Goal: Task Accomplishment & Management: Manage account settings

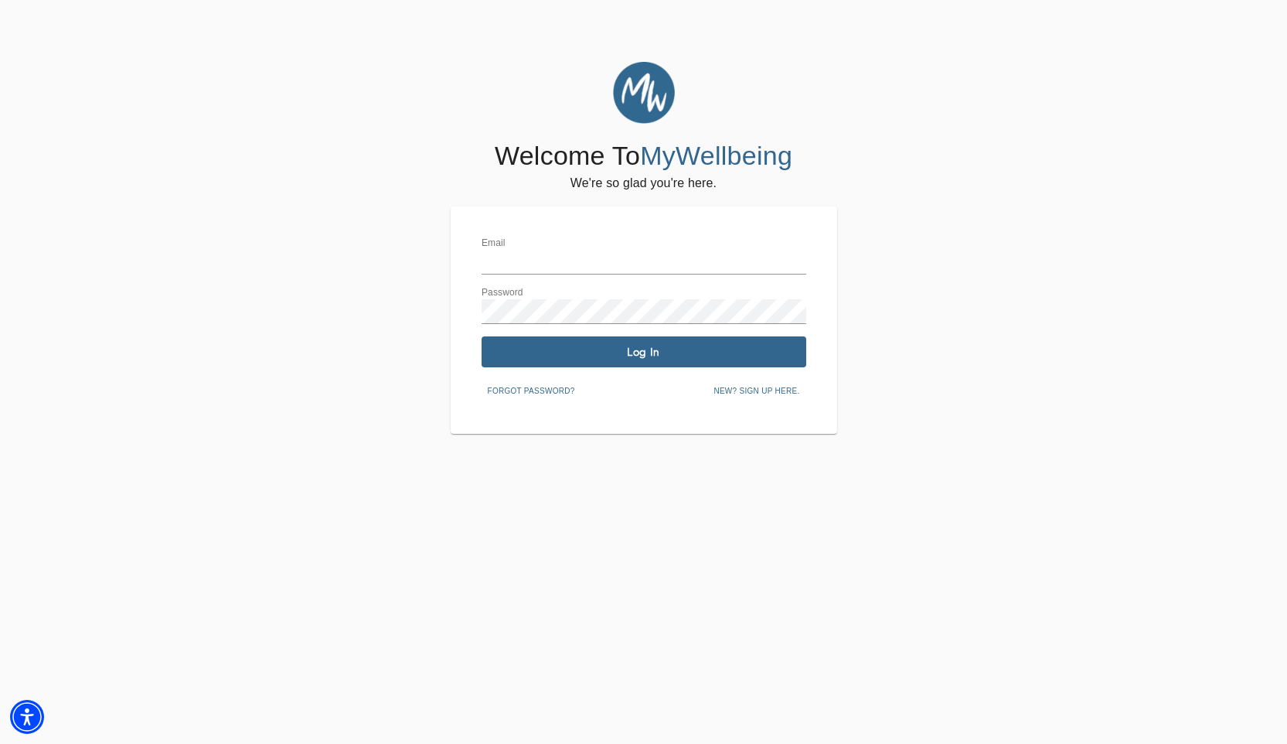
type input "[PERSON_NAME][EMAIL_ADDRESS][PERSON_NAME][DOMAIN_NAME]"
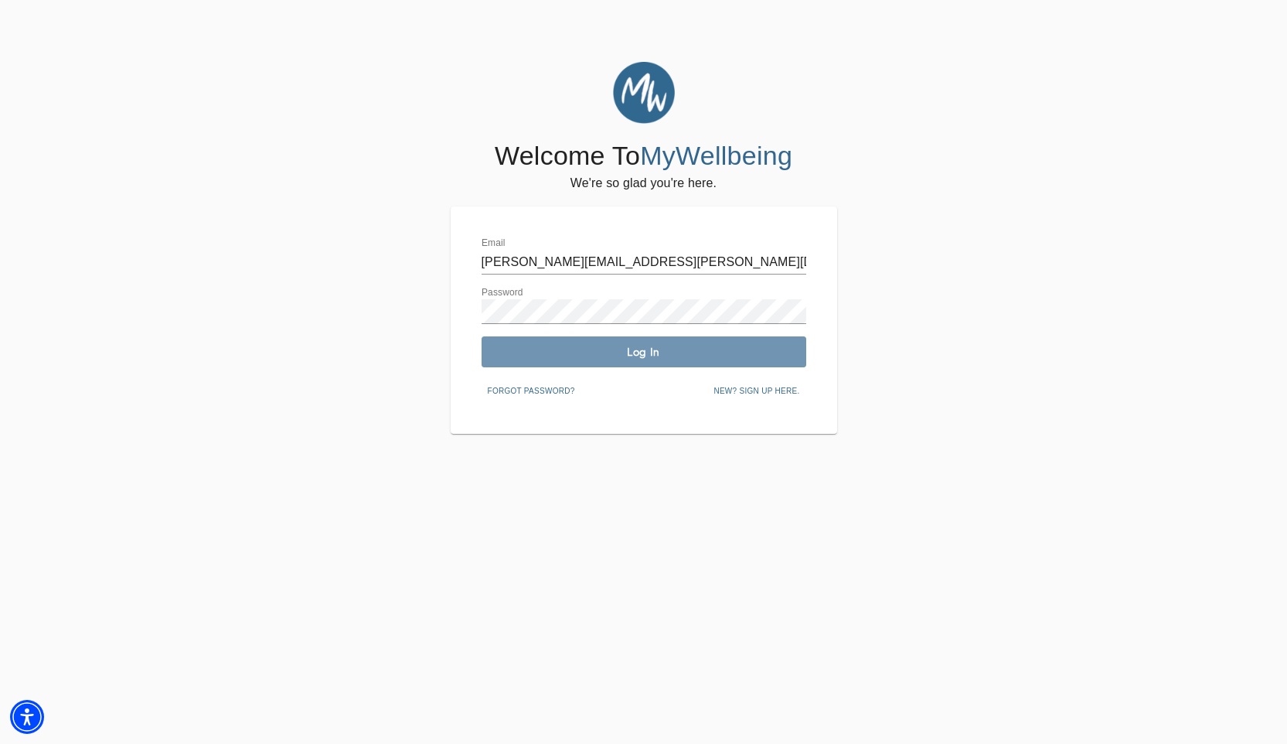
click at [613, 356] on span "Log In" at bounding box center [644, 352] width 312 height 15
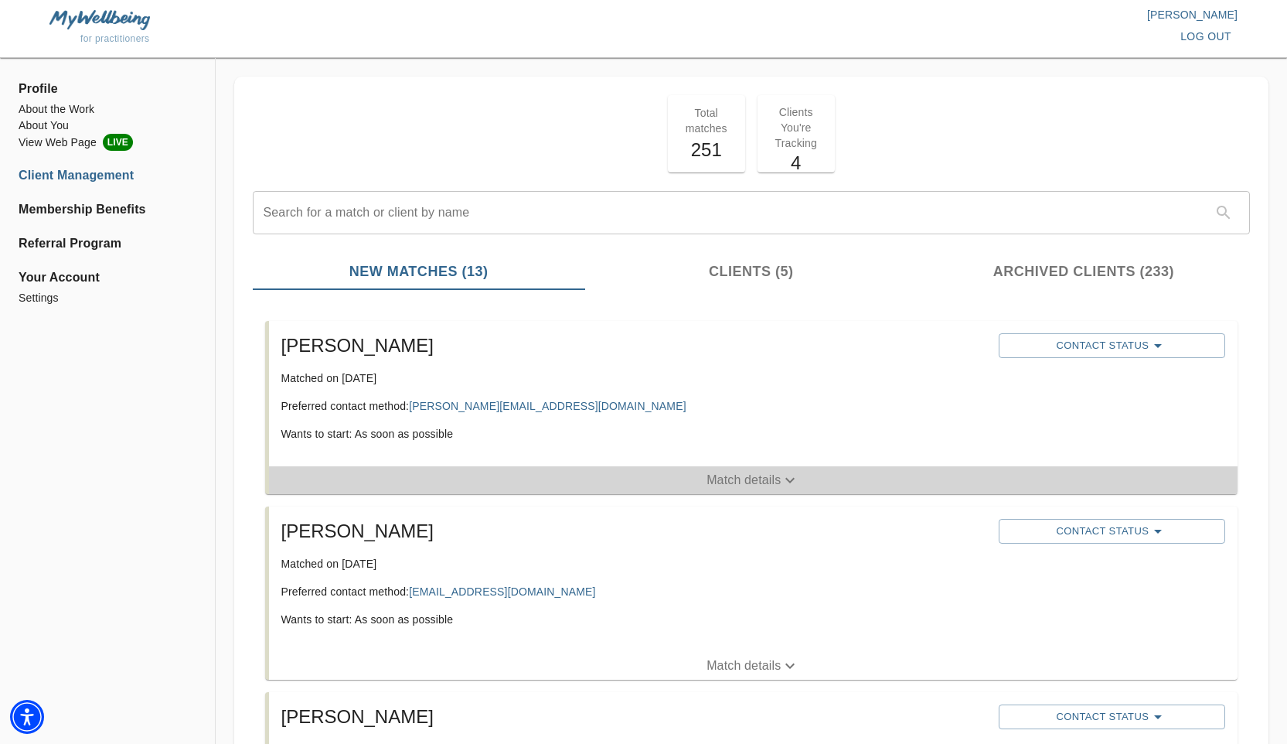
click at [716, 485] on p "Match details" at bounding box center [743, 480] width 74 height 19
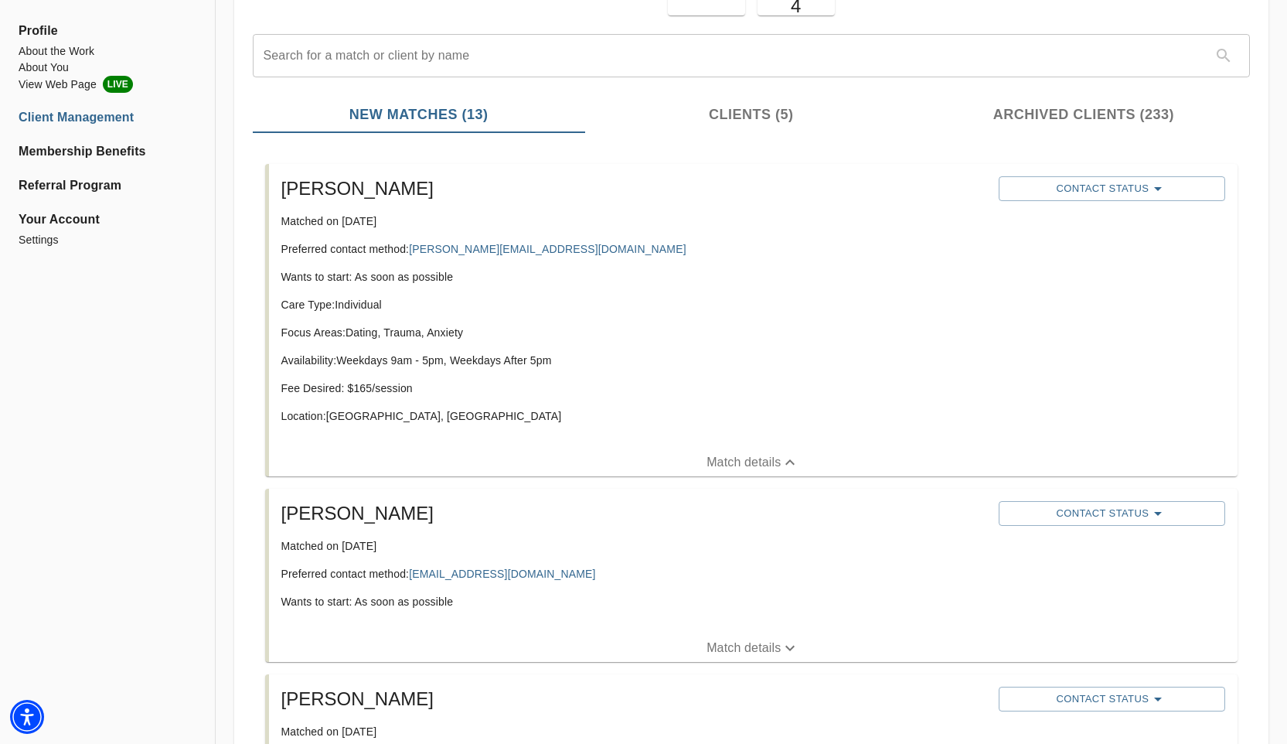
scroll to position [158, 0]
click at [1014, 259] on div "Contact Status" at bounding box center [1111, 305] width 239 height 272
click at [1095, 179] on span "Contact Status" at bounding box center [1111, 188] width 211 height 19
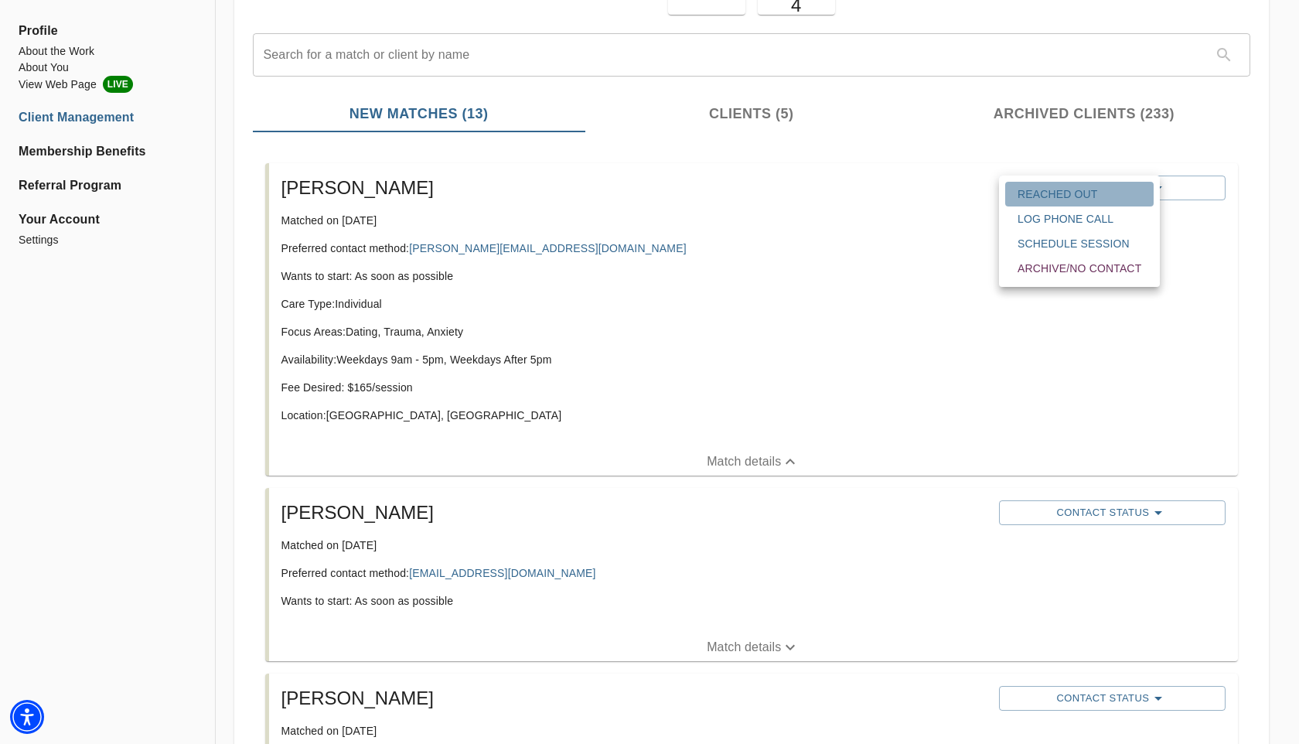
click at [1033, 191] on span "Reached Out" at bounding box center [1079, 193] width 124 height 15
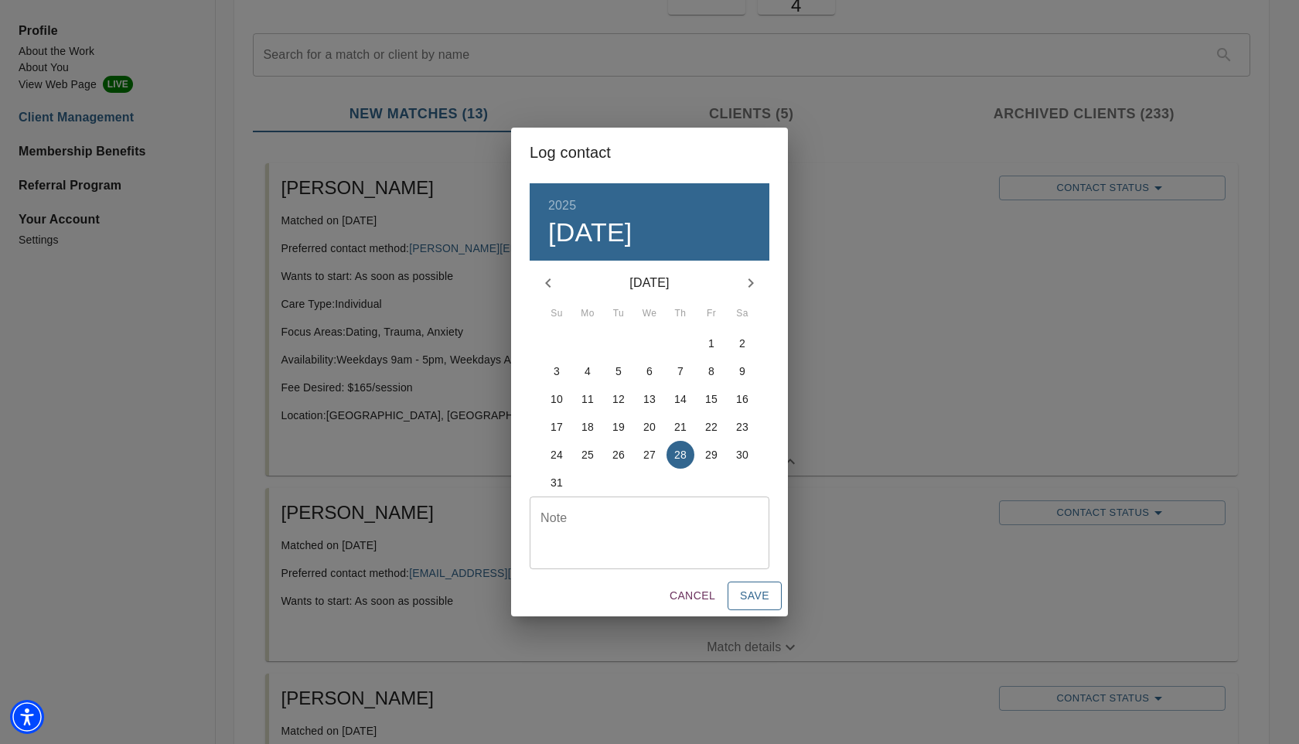
click at [763, 587] on span "Save" at bounding box center [754, 595] width 29 height 19
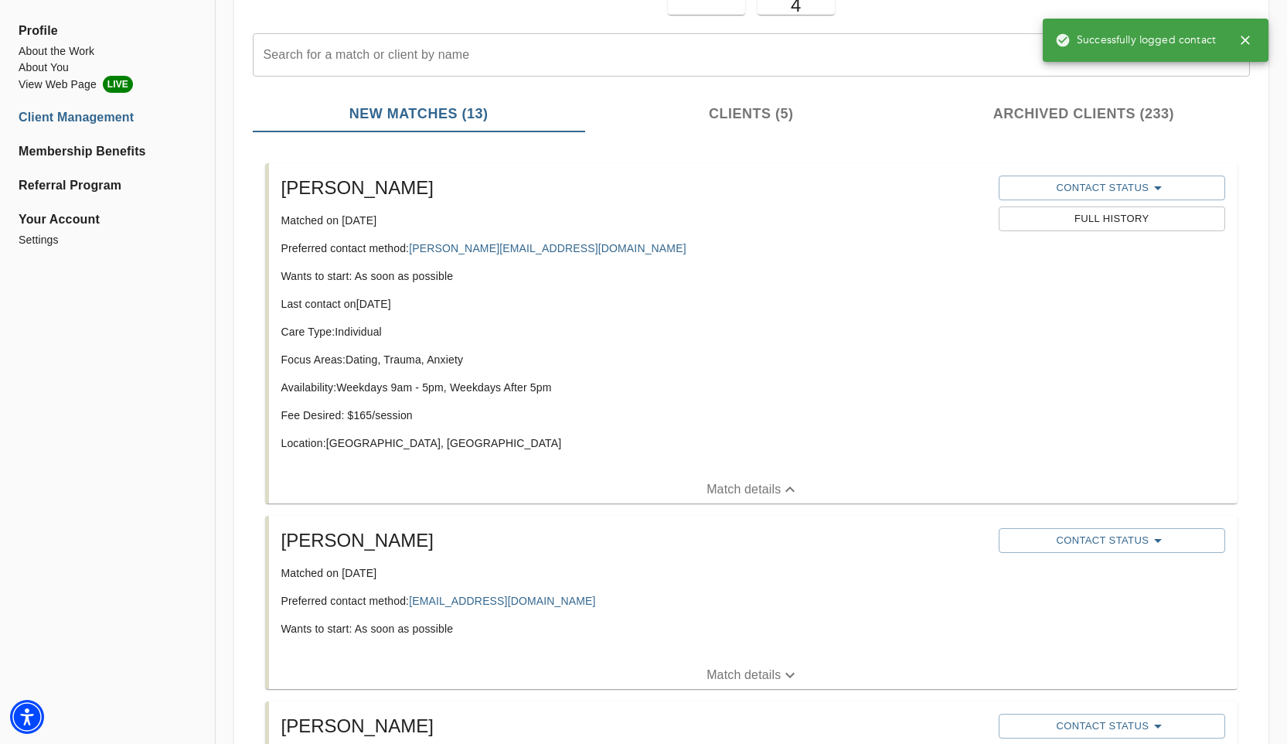
click at [724, 666] on p "Match details" at bounding box center [743, 675] width 74 height 19
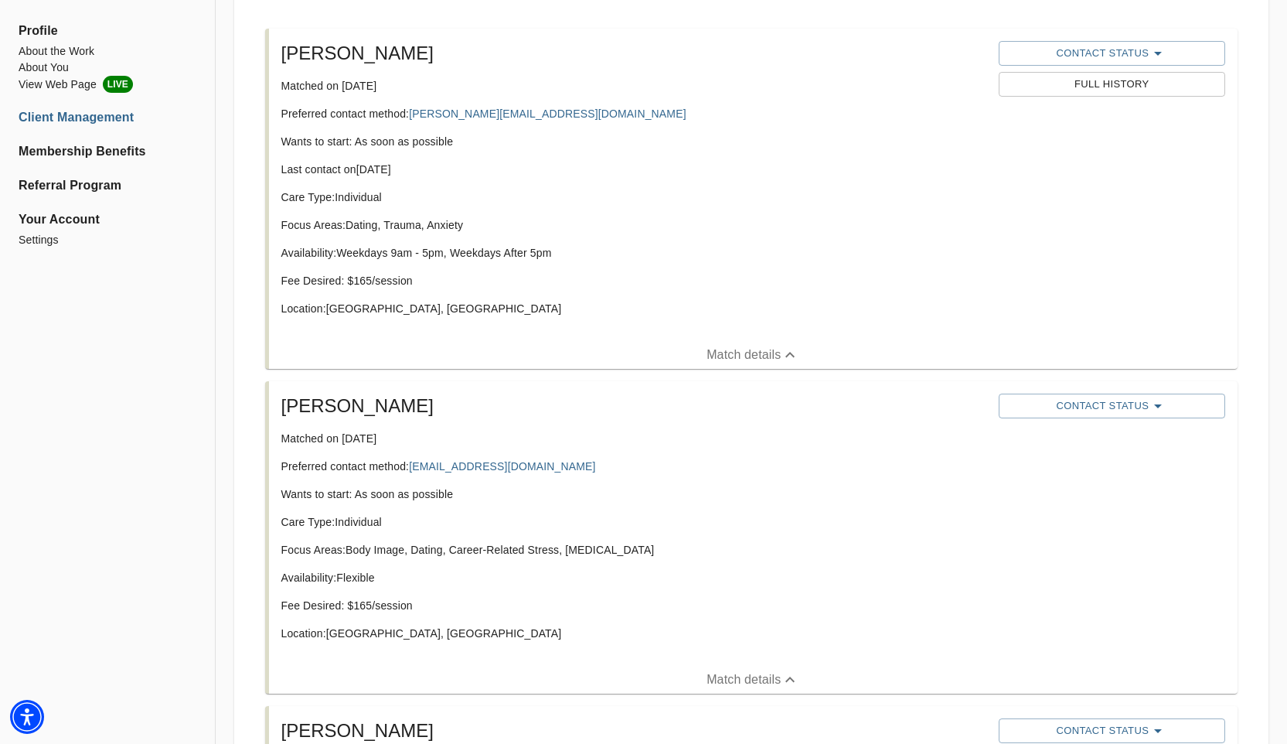
scroll to position [313, 0]
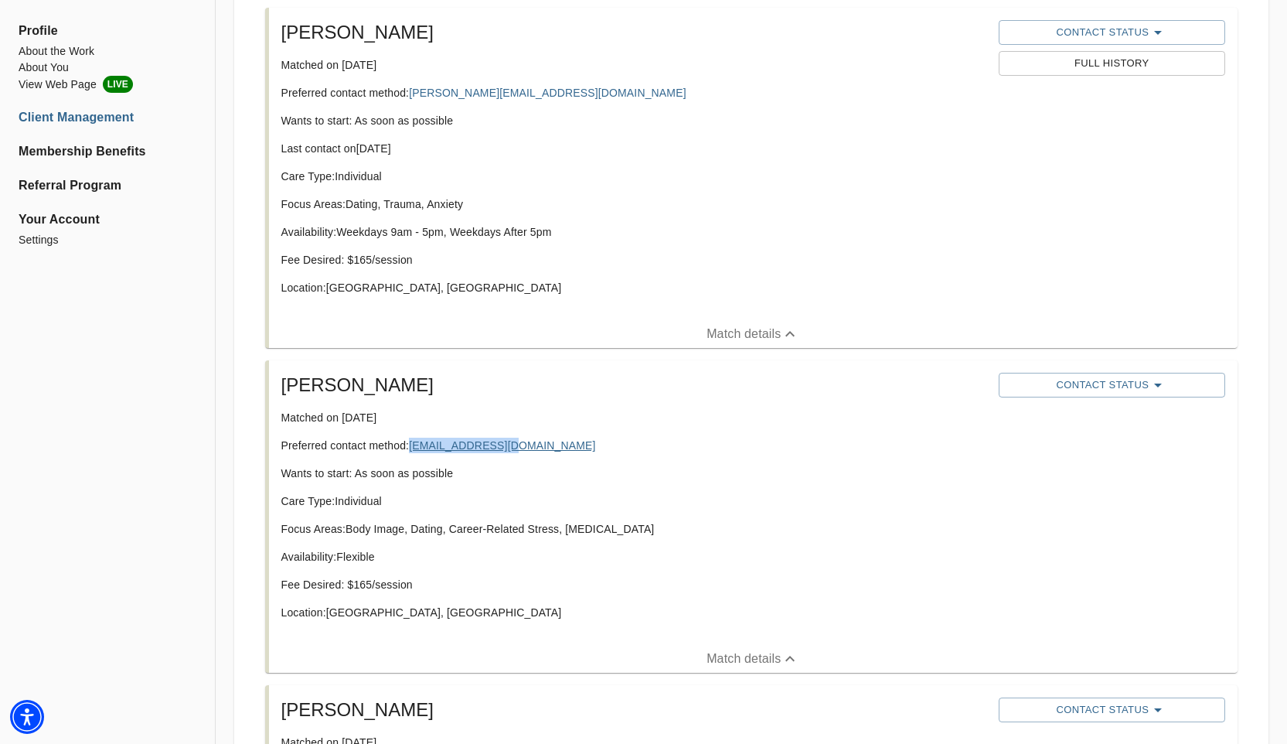
copy link "[EMAIL_ADDRESS][DOMAIN_NAME]"
click at [879, 557] on p "Availability: Flexible" at bounding box center [633, 556] width 705 height 15
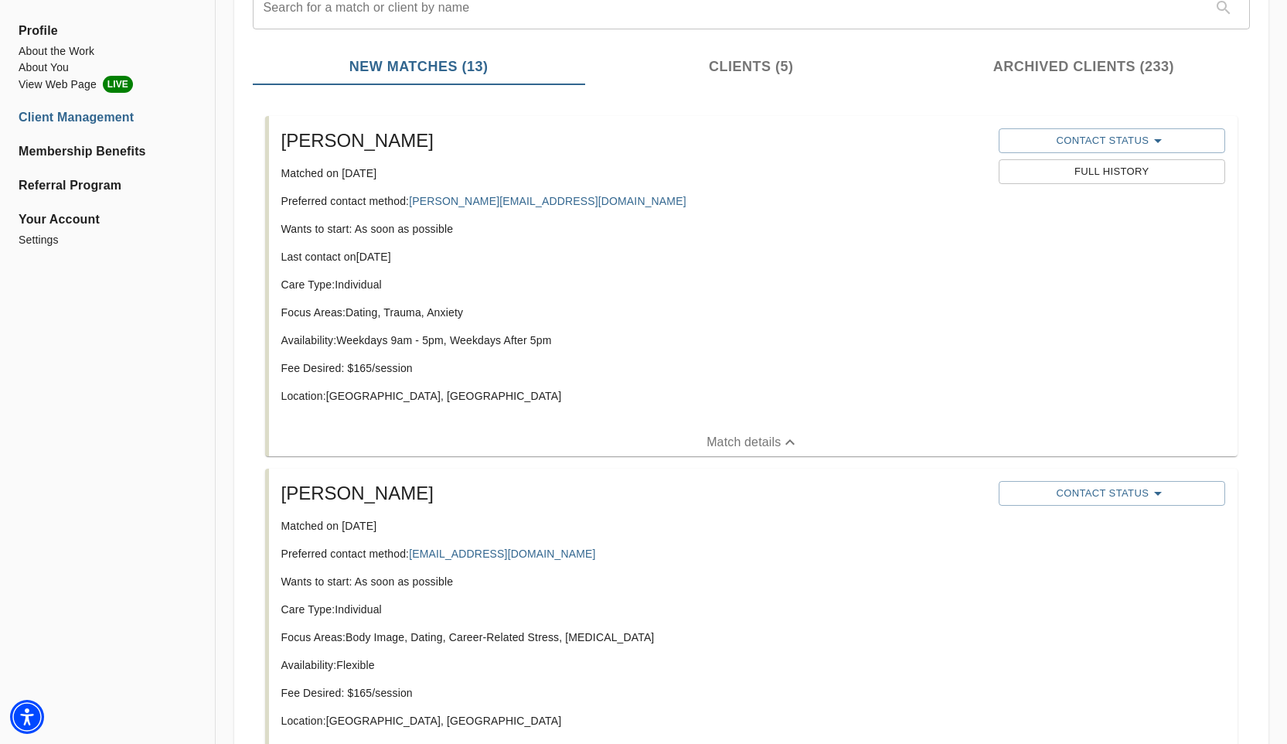
scroll to position [532, 0]
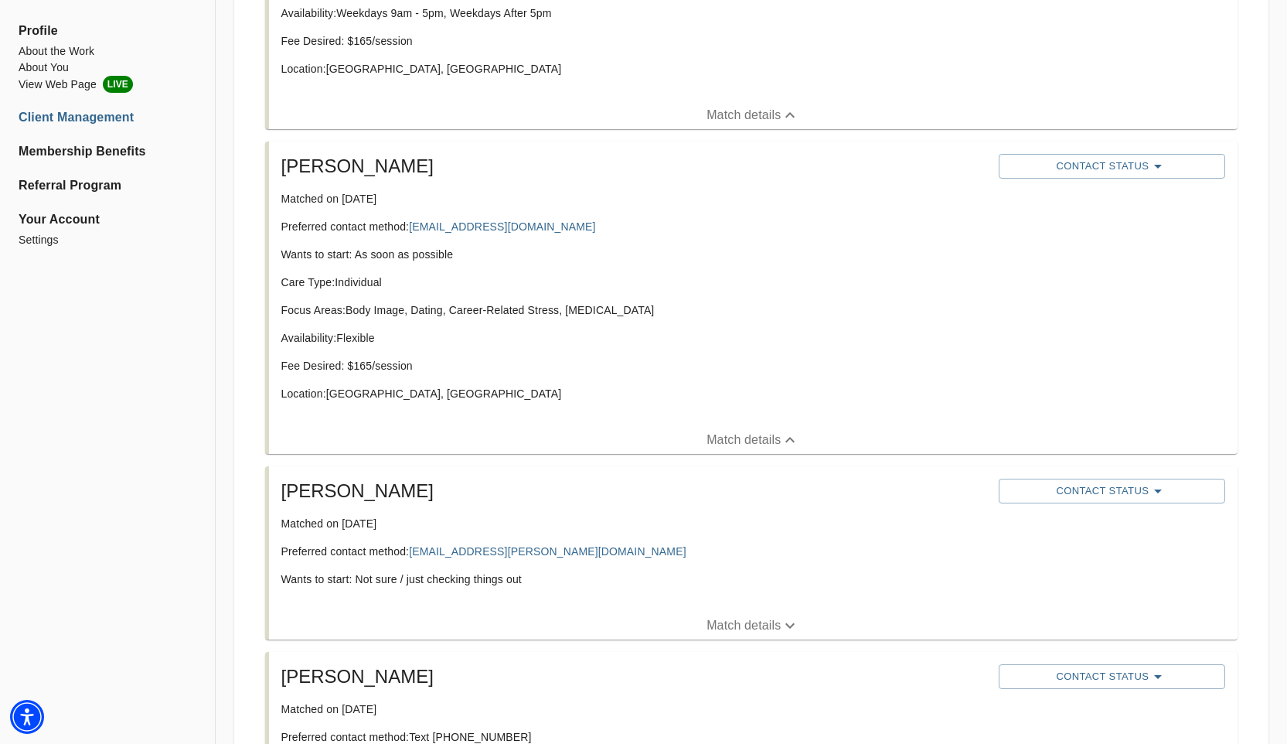
click at [772, 622] on p "Match details" at bounding box center [743, 625] width 74 height 19
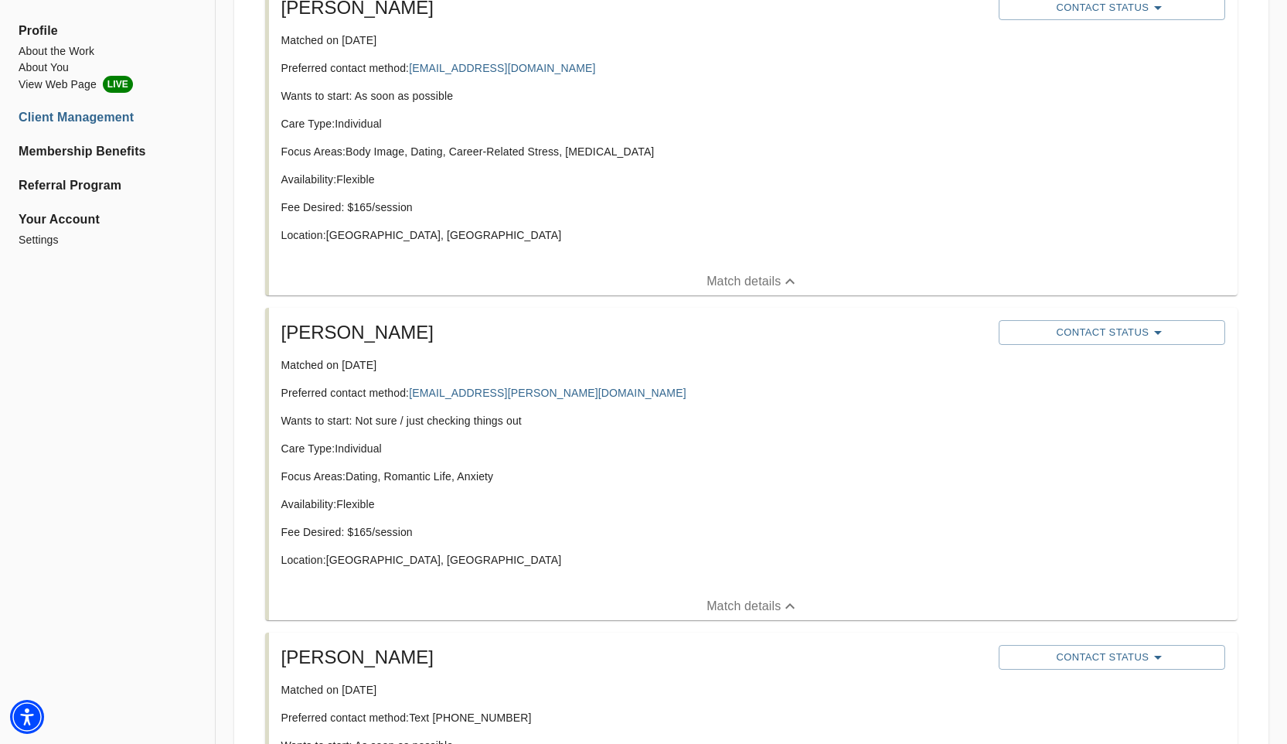
scroll to position [719, 0]
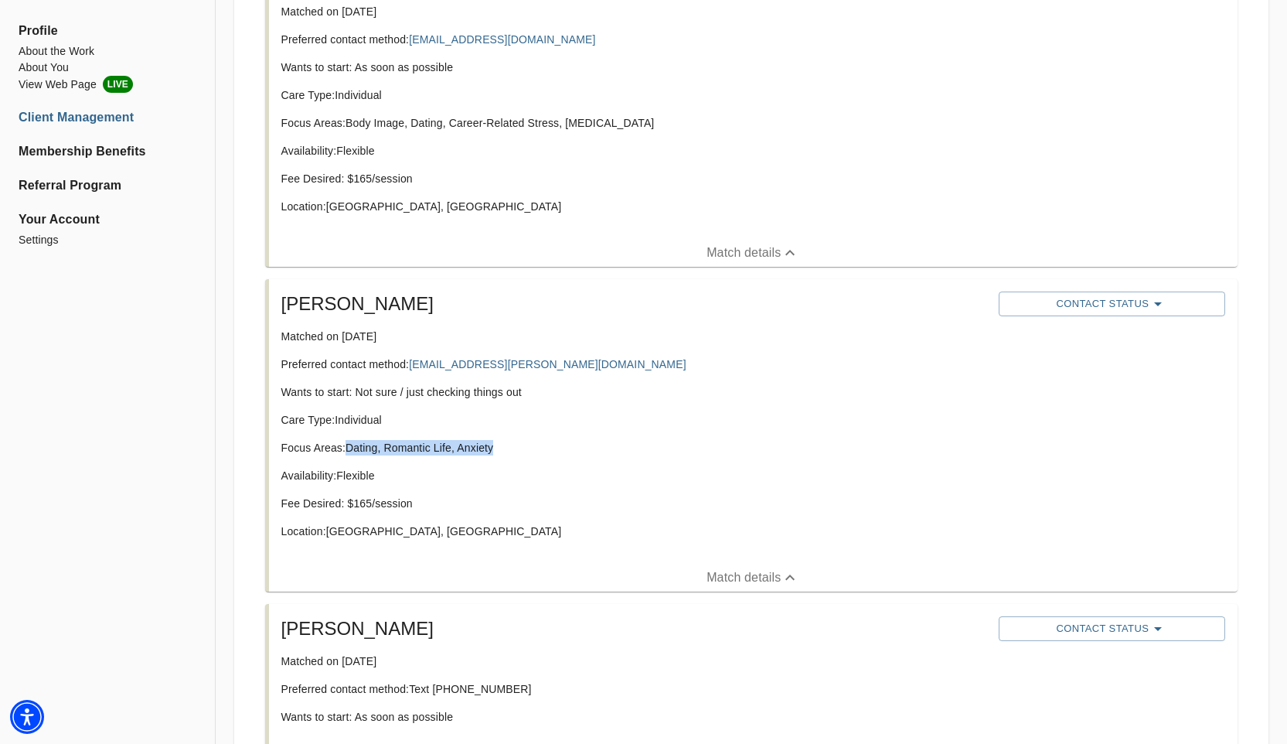
drag, startPoint x: 349, startPoint y: 447, endPoint x: 534, endPoint y: 451, distance: 185.6
click at [534, 451] on p "Focus Areas: Dating, Romantic Life, Anxiety" at bounding box center [633, 447] width 705 height 15
copy p "Dating, Romantic Life, Anxiety"
click at [688, 386] on p "Wants to start: Not sure / just checking things out" at bounding box center [633, 391] width 705 height 15
copy link "[EMAIL_ADDRESS][PERSON_NAME][DOMAIN_NAME]"
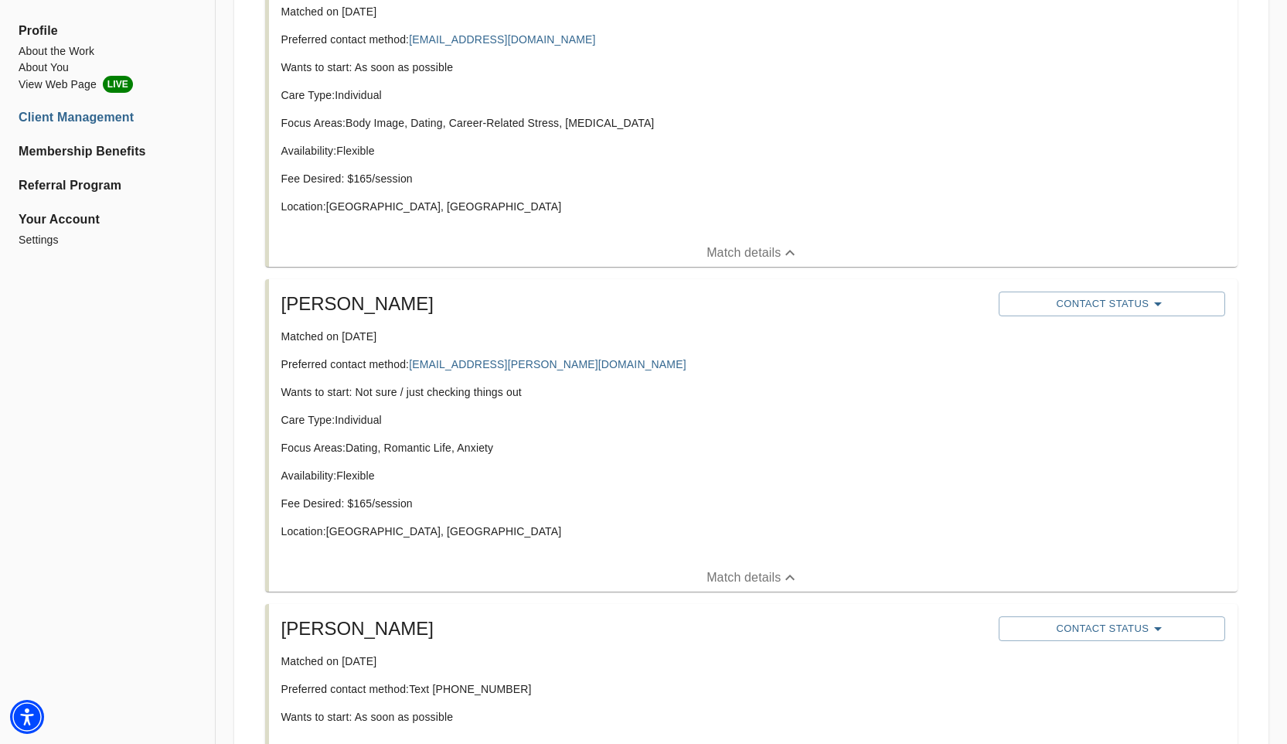
click at [730, 342] on p "Matched on [DATE]" at bounding box center [633, 336] width 705 height 15
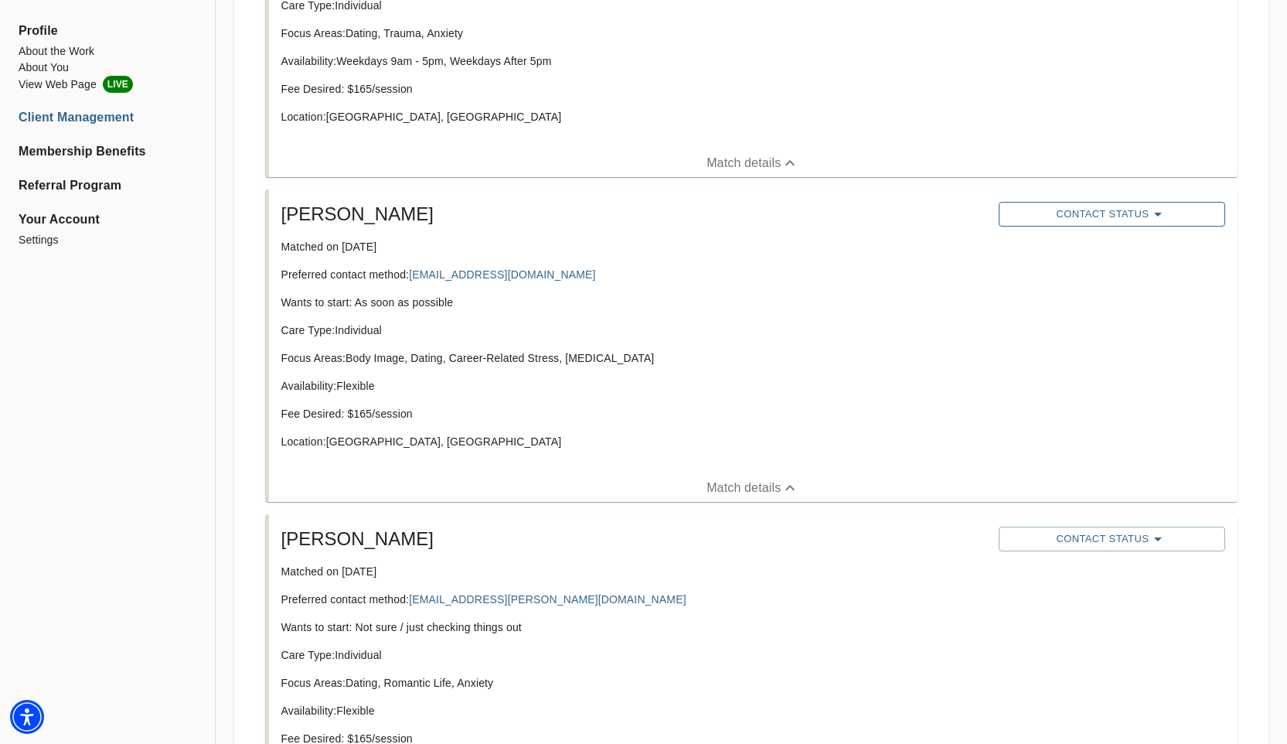
scroll to position [492, 0]
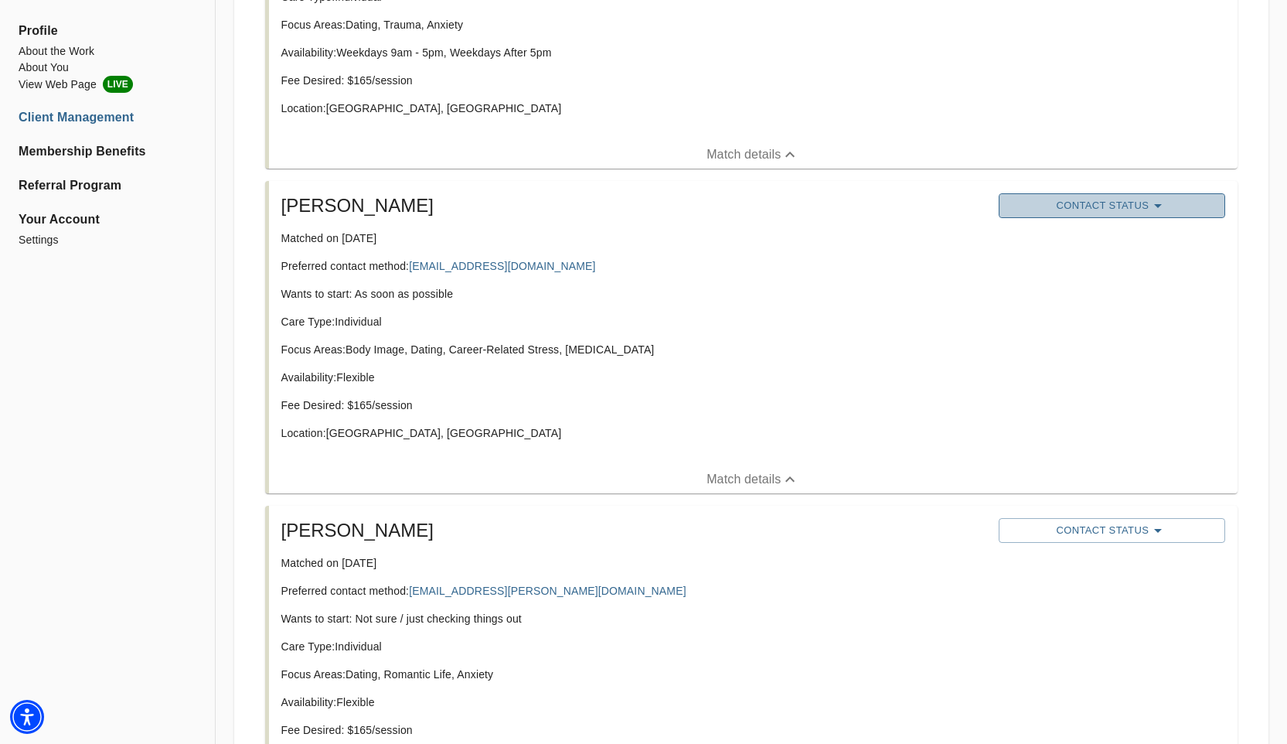
click at [1061, 211] on span "Contact Status" at bounding box center [1111, 205] width 211 height 19
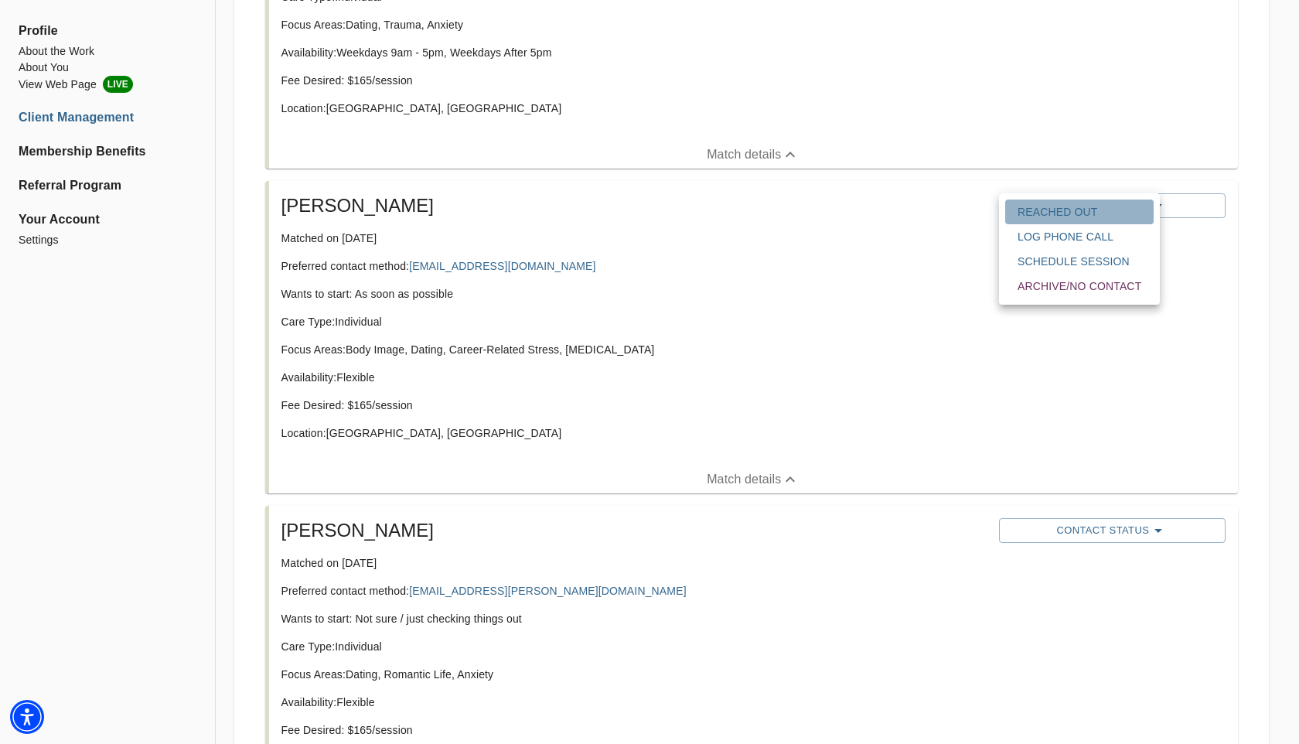
click at [1020, 204] on span "Reached Out" at bounding box center [1079, 211] width 124 height 15
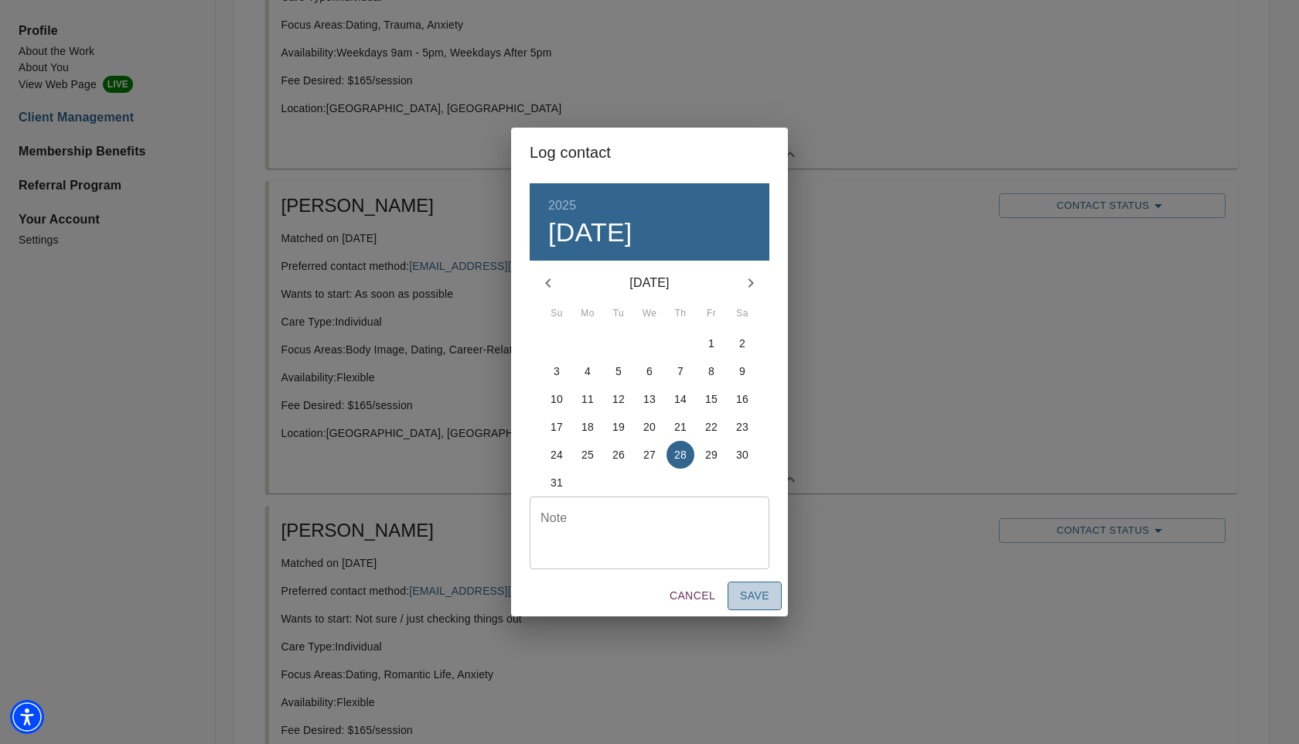
click at [753, 587] on span "Save" at bounding box center [754, 595] width 29 height 19
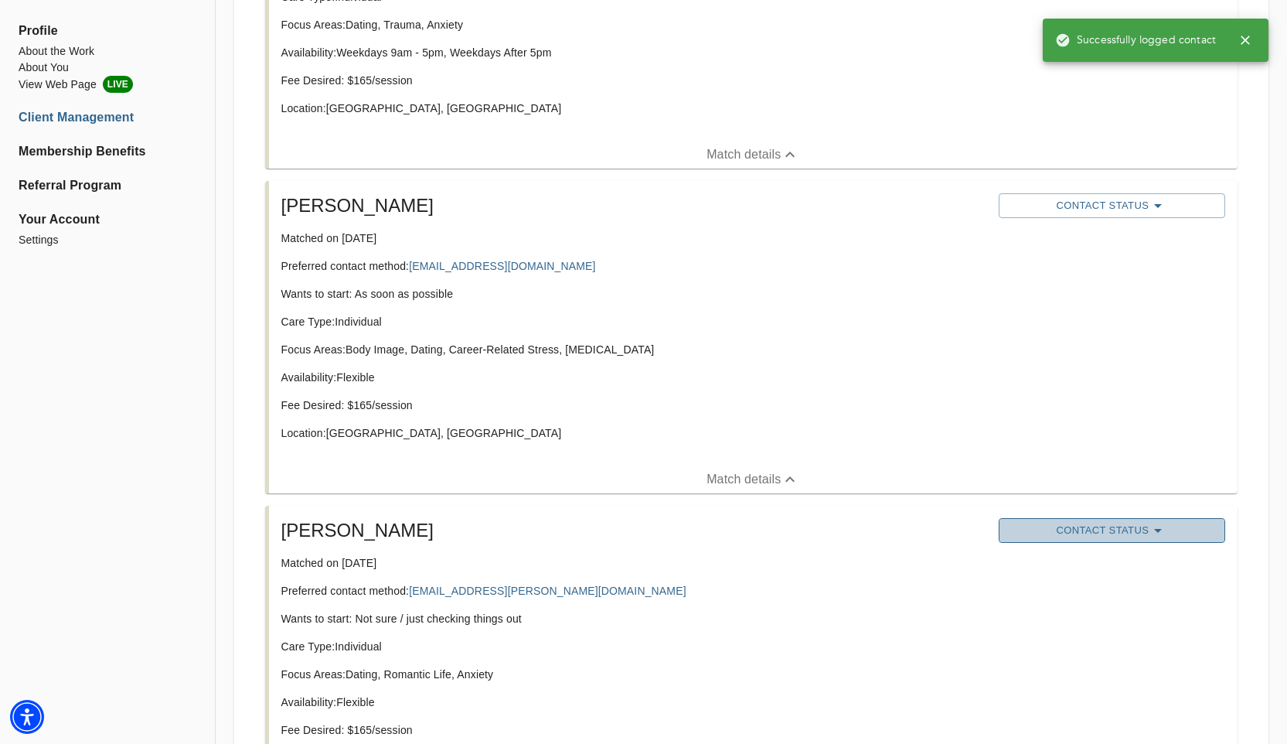
click at [1106, 530] on span "Contact Status" at bounding box center [1111, 530] width 211 height 19
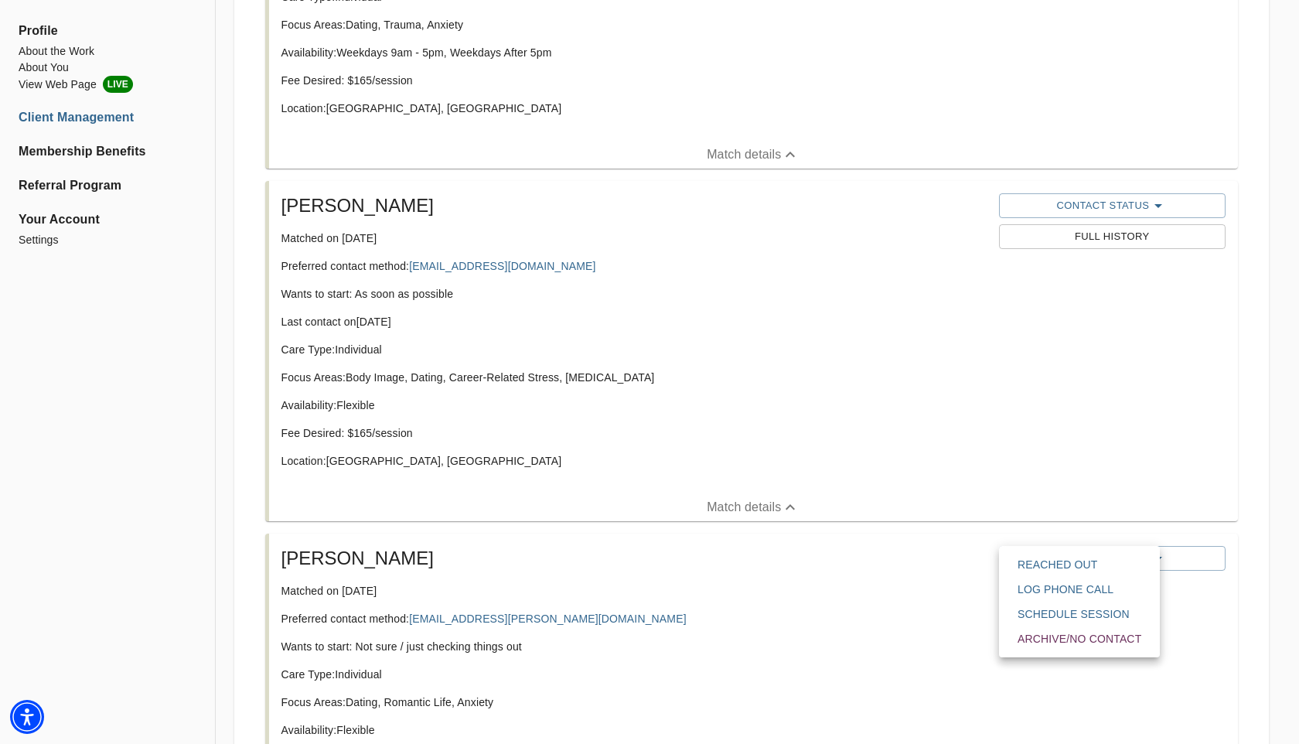
click at [1054, 0] on div at bounding box center [649, 0] width 1299 height 0
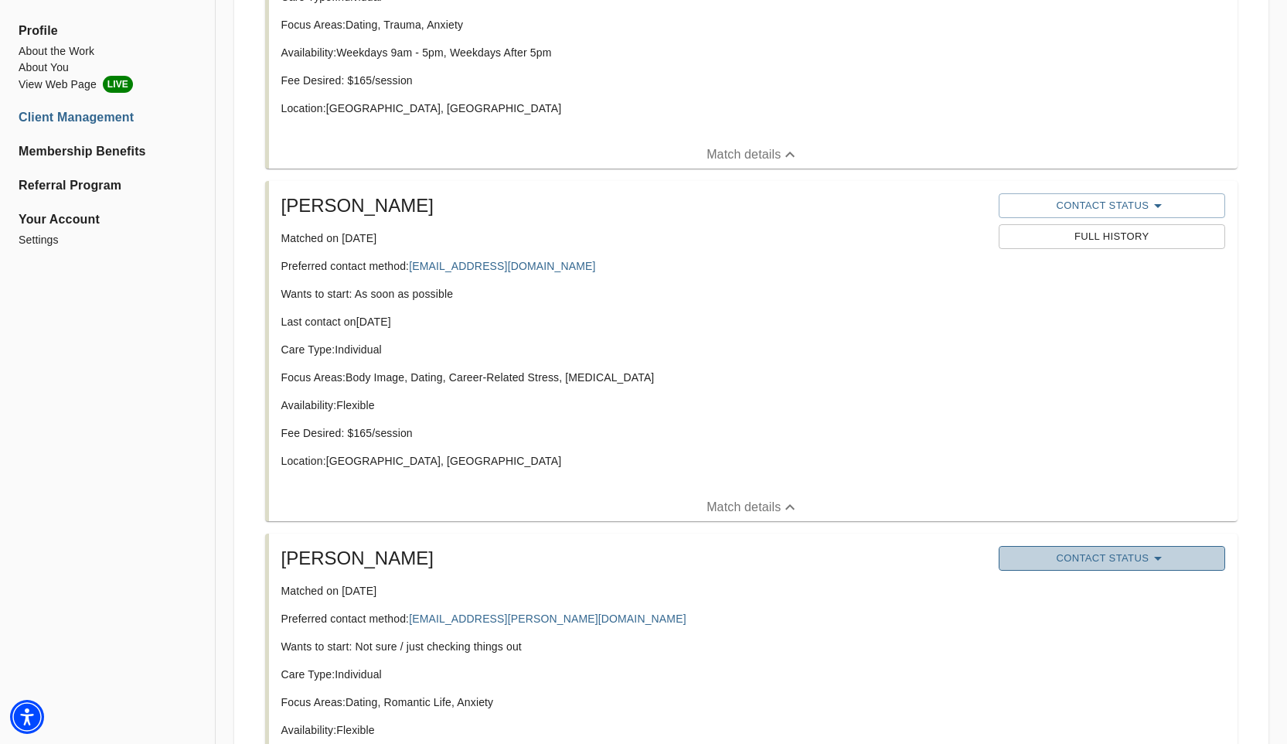
click at [1057, 561] on span "Contact Status" at bounding box center [1111, 558] width 211 height 19
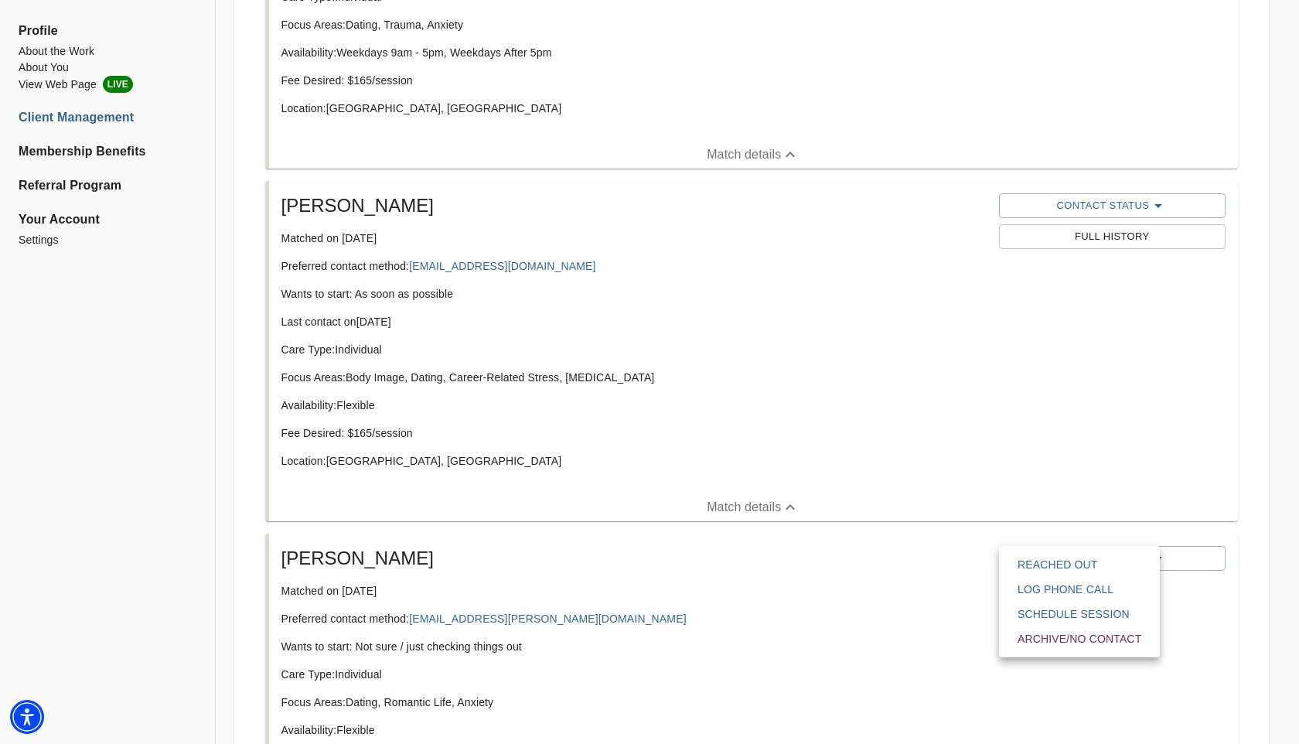
click at [1051, 568] on span "Reached Out" at bounding box center [1079, 564] width 124 height 15
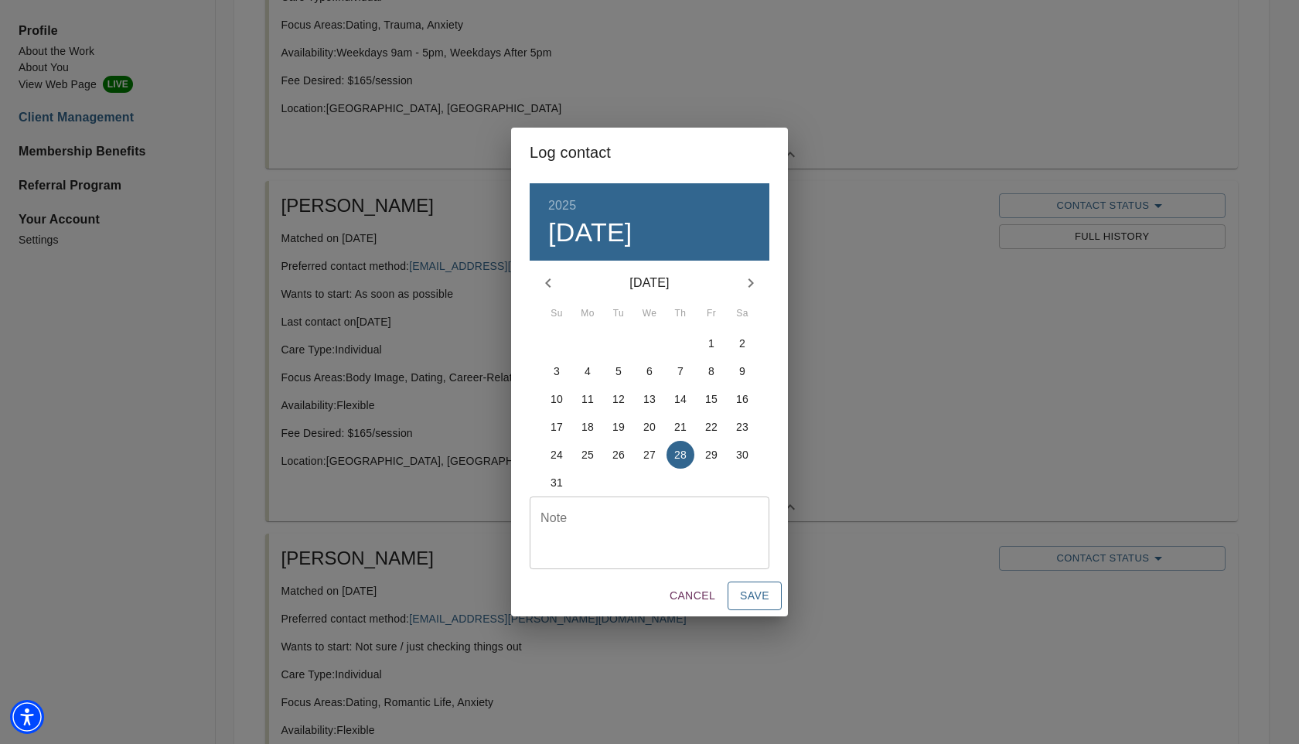
click at [765, 599] on span "Save" at bounding box center [754, 595] width 29 height 19
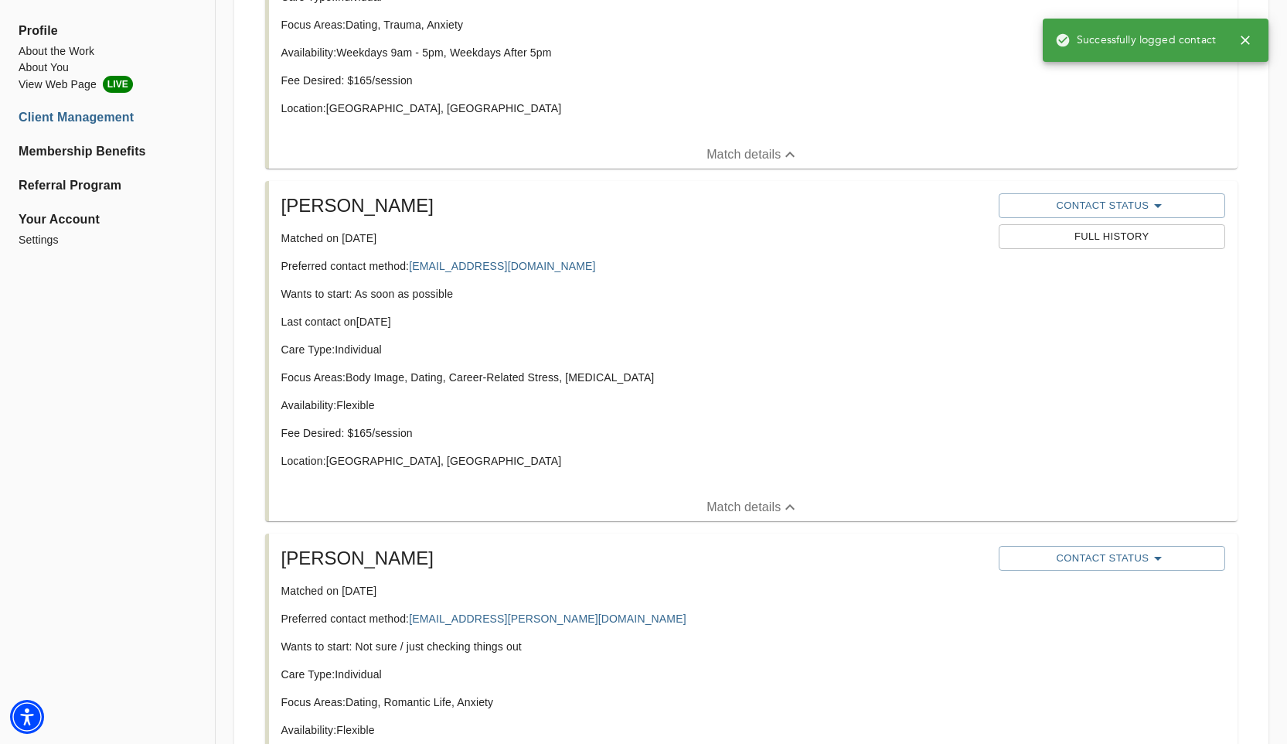
scroll to position [824, 0]
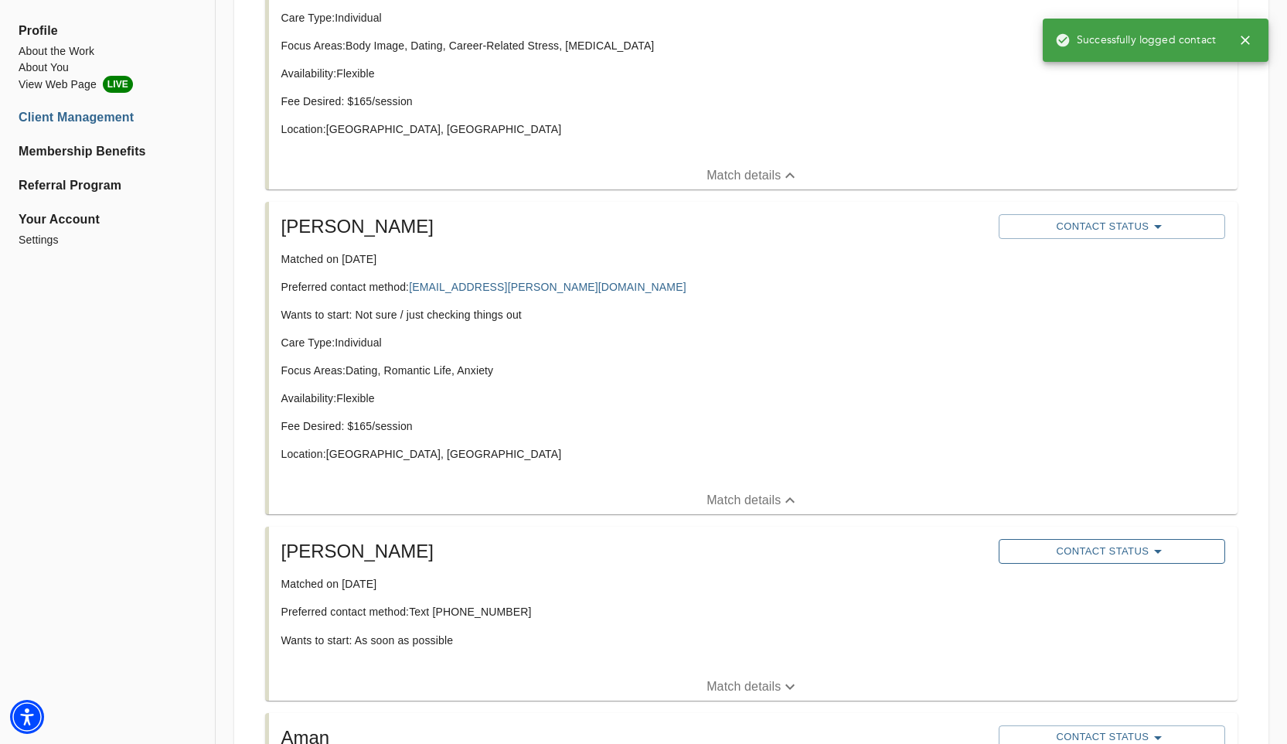
click at [1051, 553] on span "Contact Status" at bounding box center [1111, 551] width 211 height 19
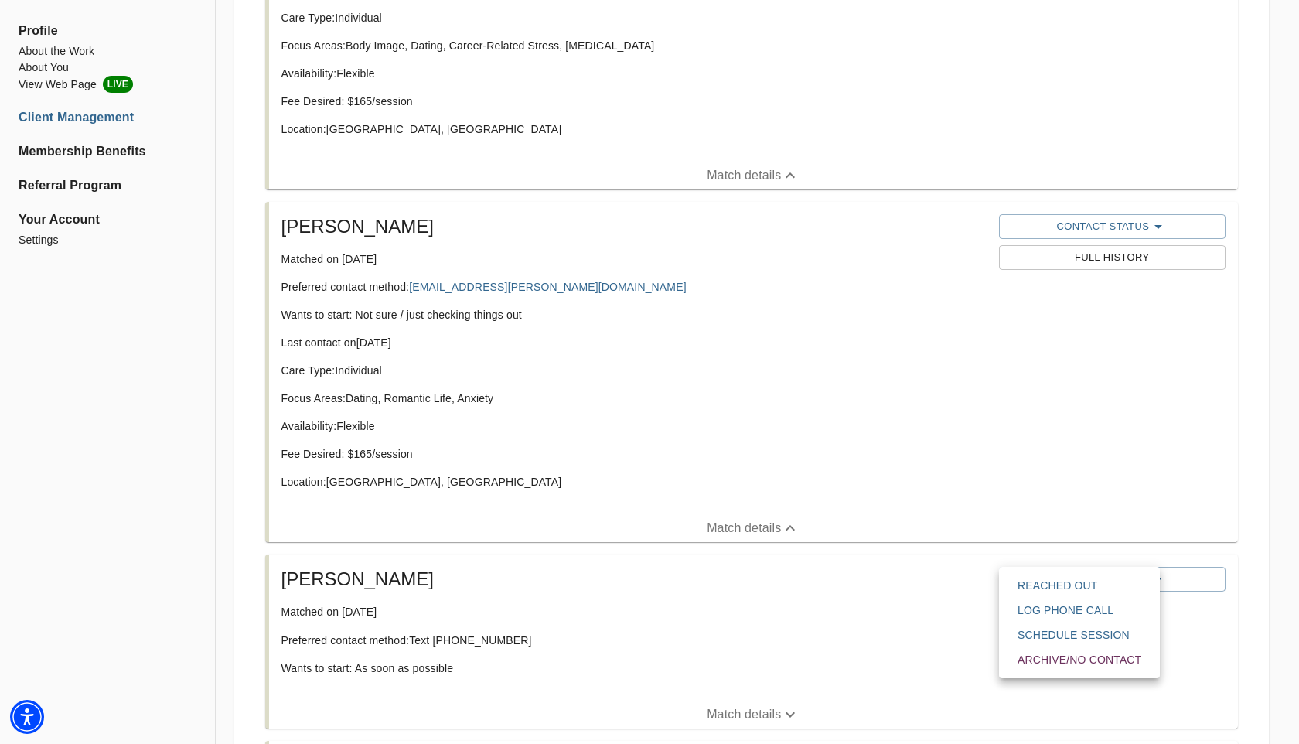
click at [943, 0] on div at bounding box center [649, 0] width 1299 height 0
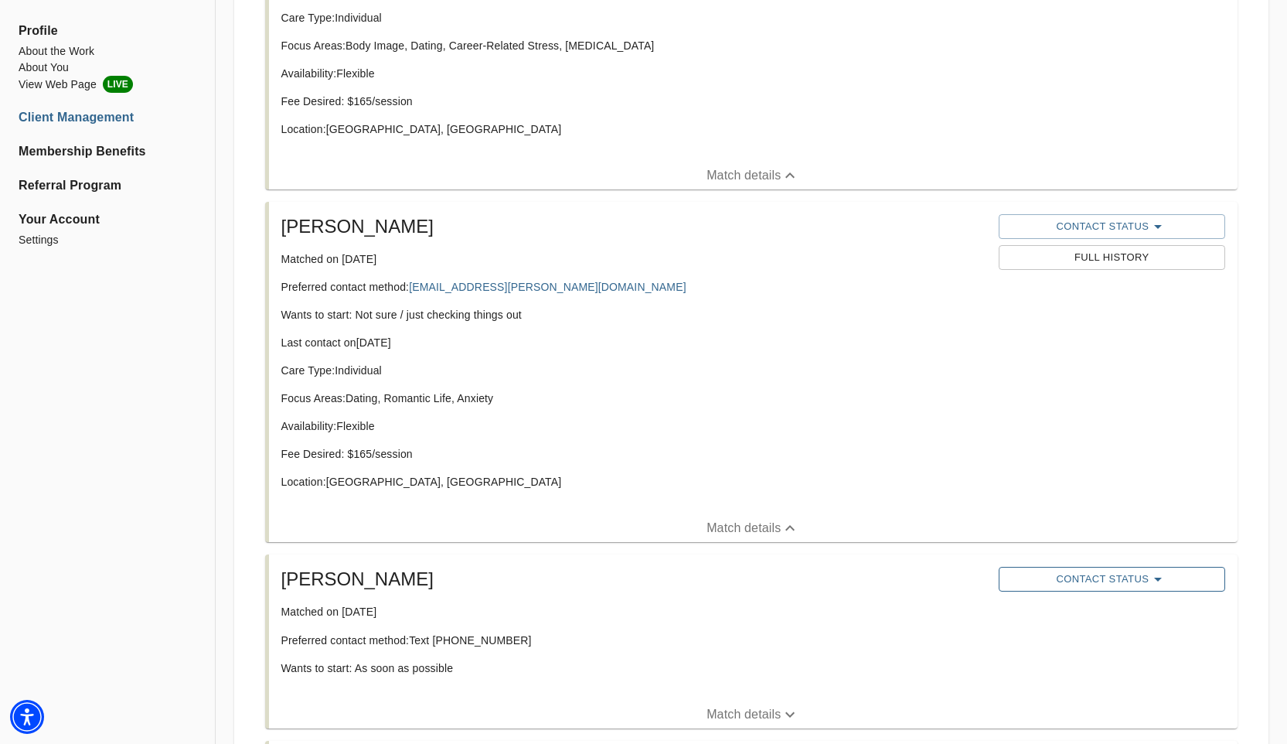
click at [1070, 574] on span "Contact Status" at bounding box center [1111, 579] width 211 height 19
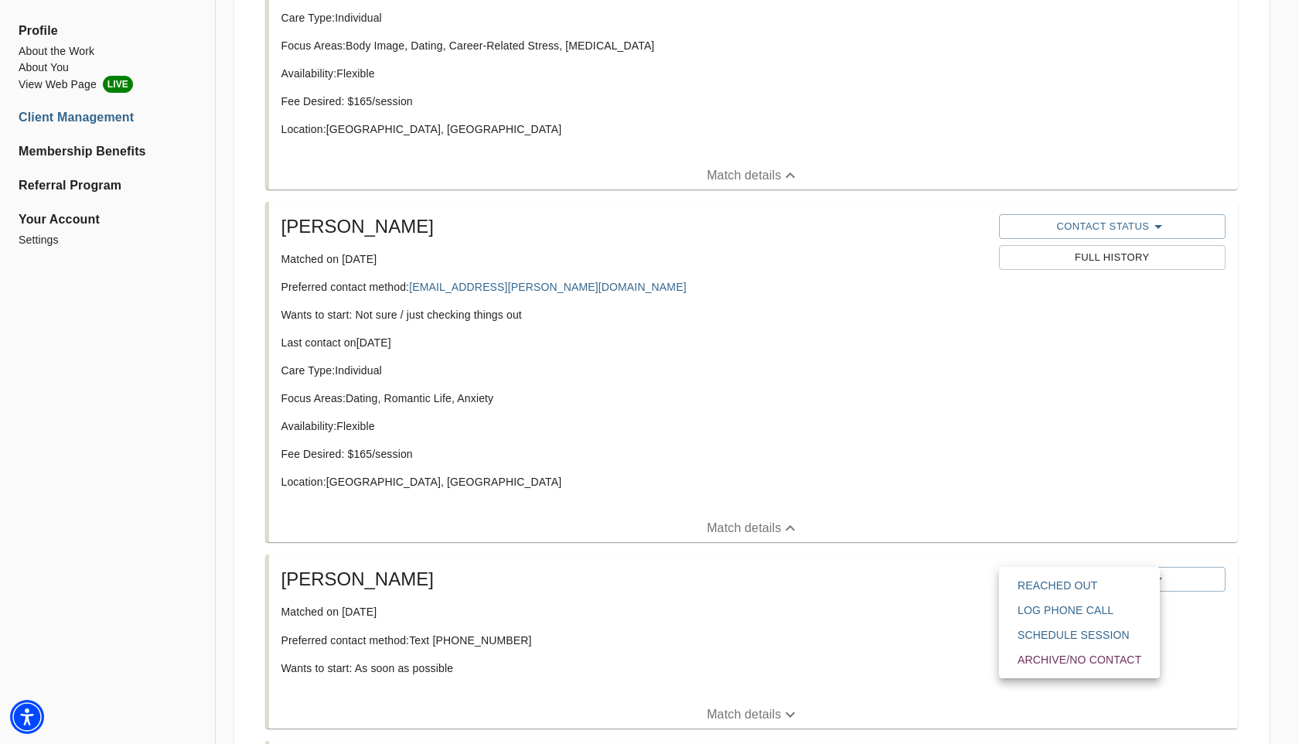
click at [1048, 659] on span "Archive/No contact" at bounding box center [1079, 659] width 124 height 15
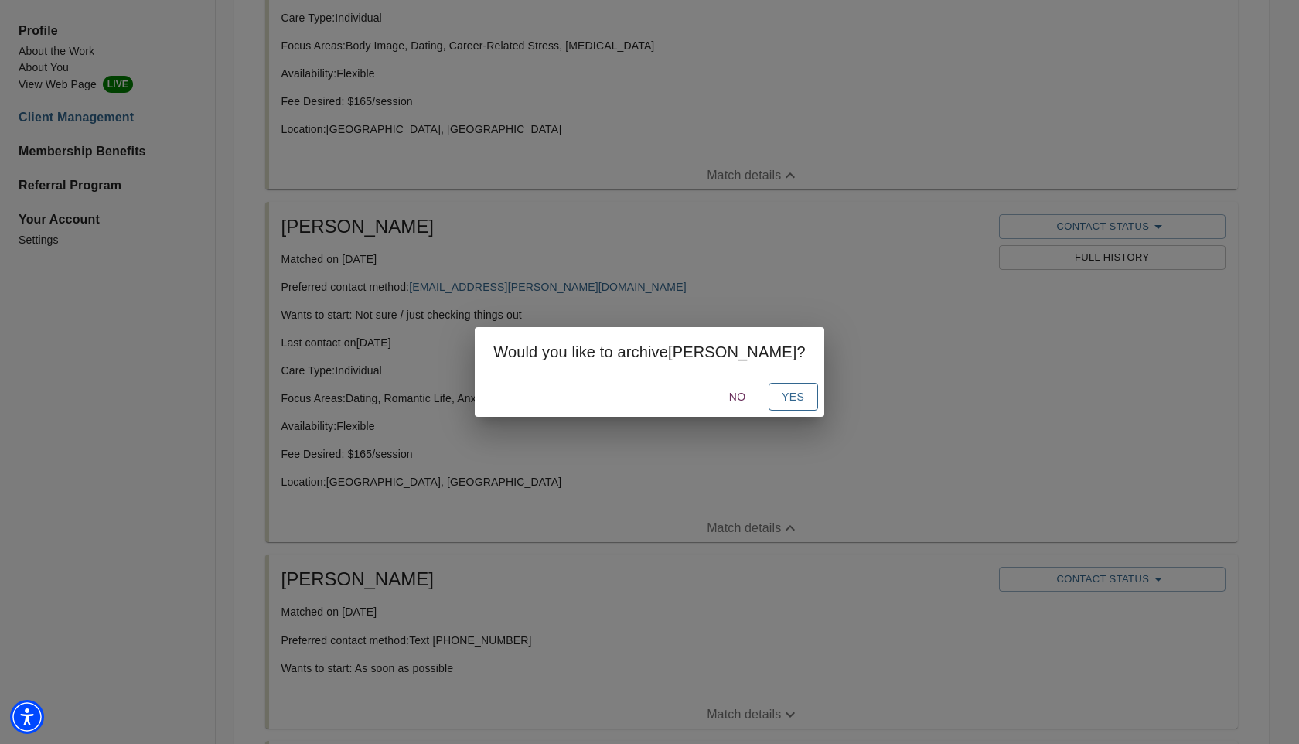
click at [781, 397] on span "Yes" at bounding box center [793, 396] width 25 height 19
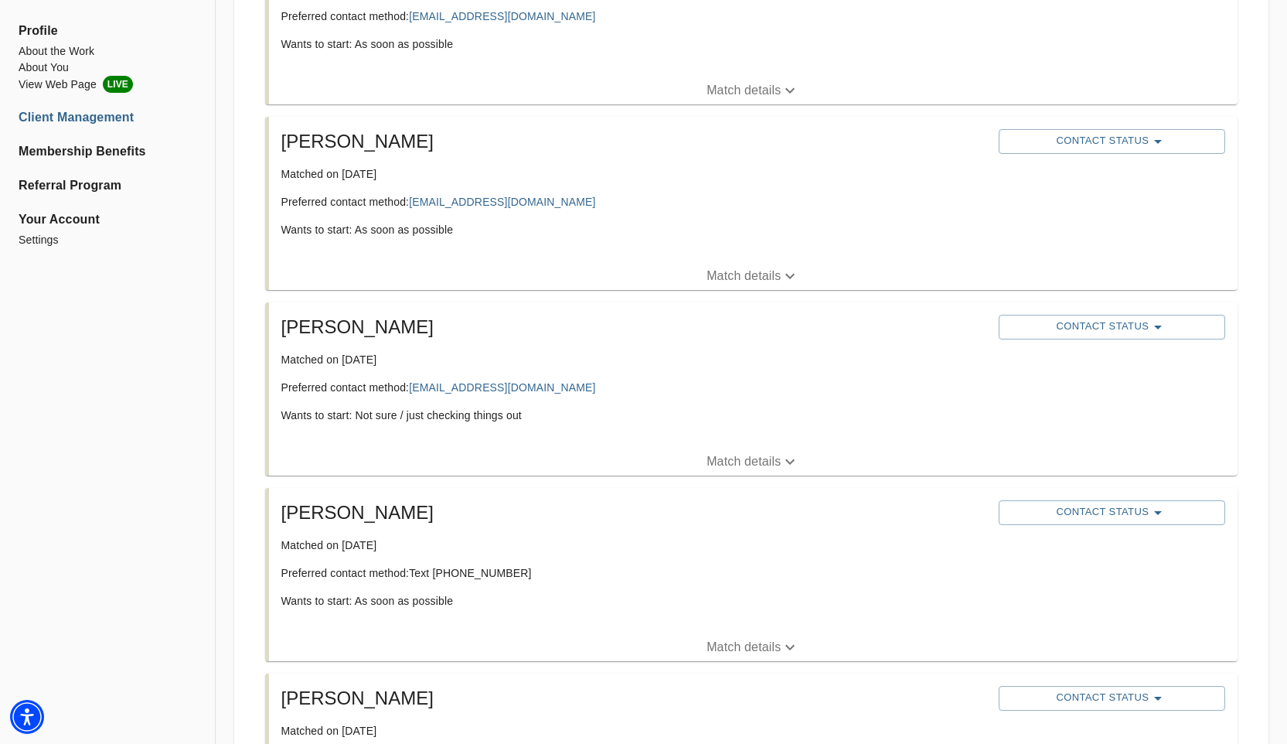
scroll to position [1449, 0]
click at [1074, 511] on span "Contact Status" at bounding box center [1111, 511] width 211 height 19
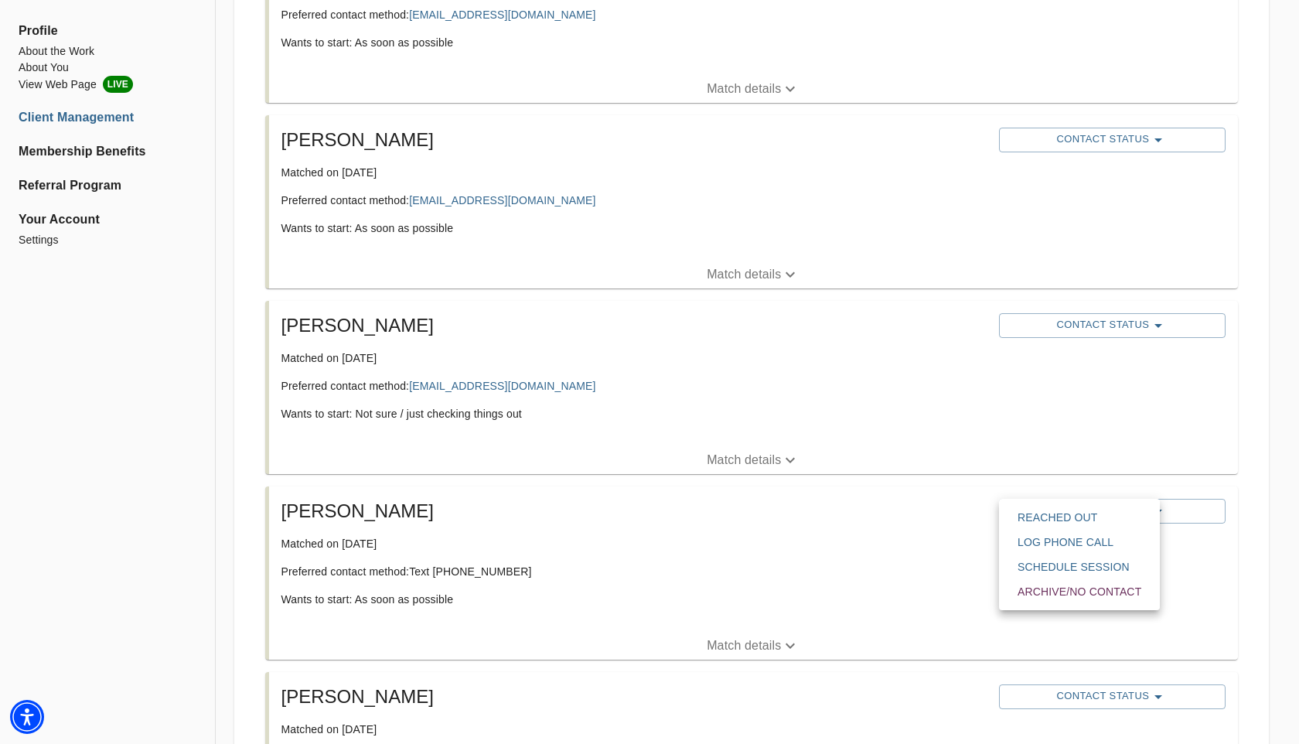
click at [1054, 592] on span "Archive/No contact" at bounding box center [1079, 591] width 124 height 15
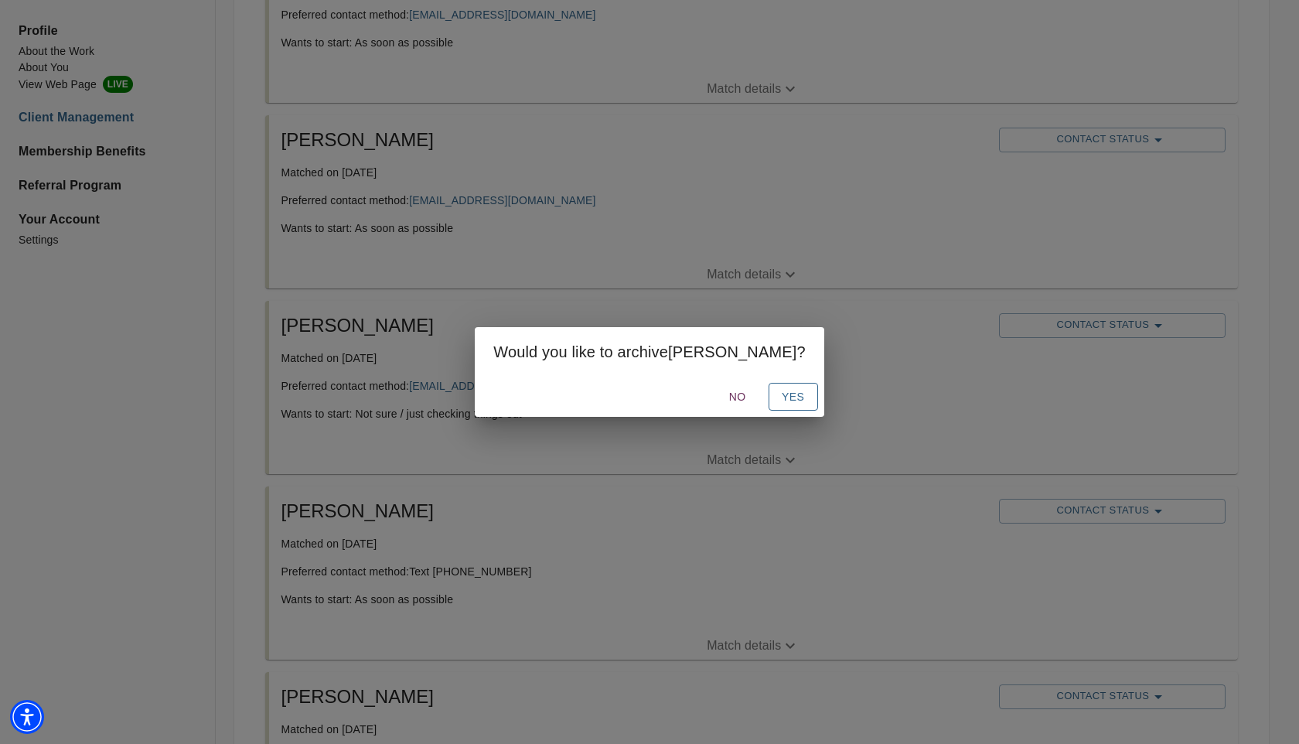
click at [781, 398] on span "Yes" at bounding box center [793, 396] width 25 height 19
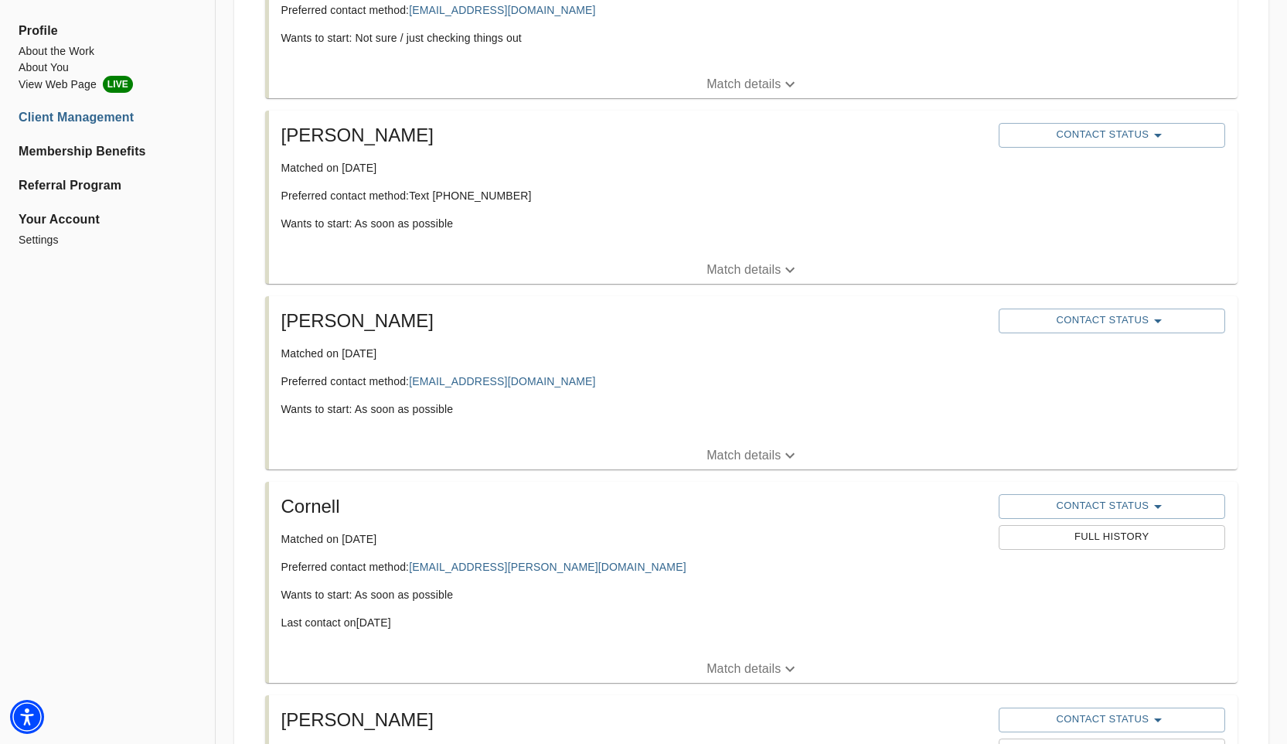
scroll to position [1931, 0]
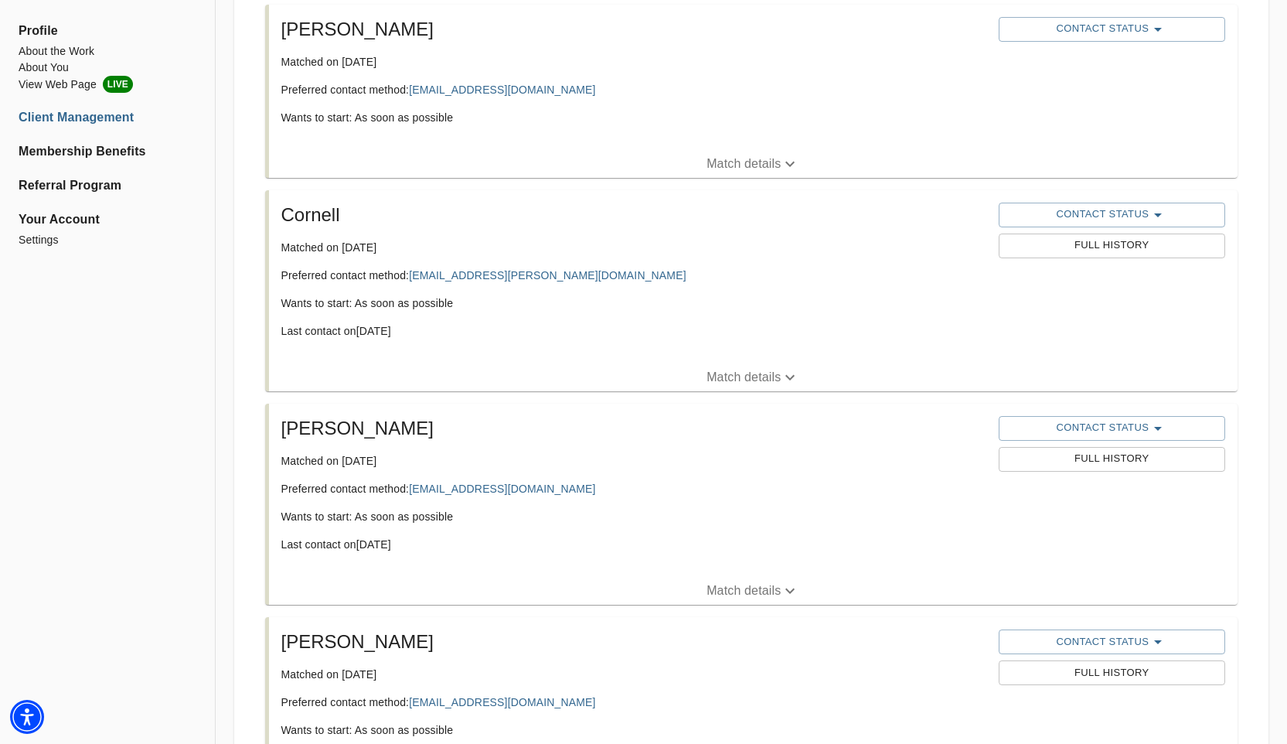
click at [1047, 247] on span "Full History" at bounding box center [1111, 246] width 211 height 18
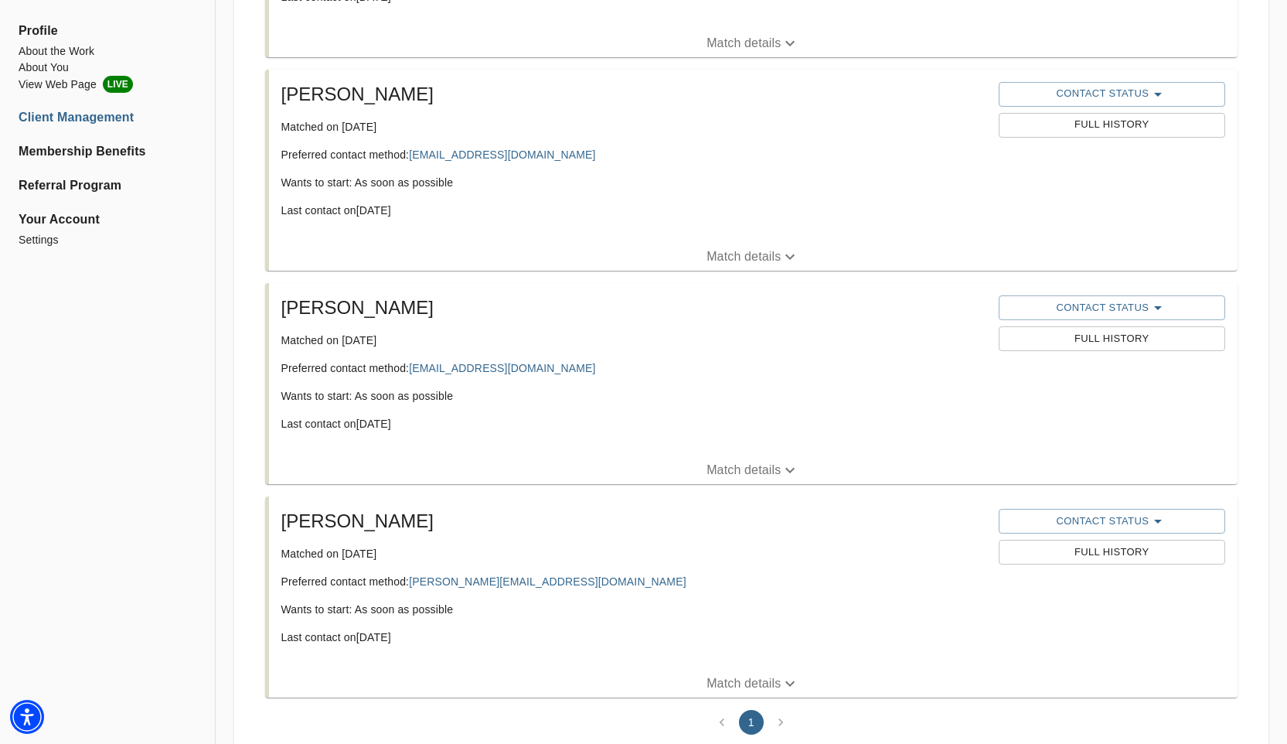
scroll to position [2317, 0]
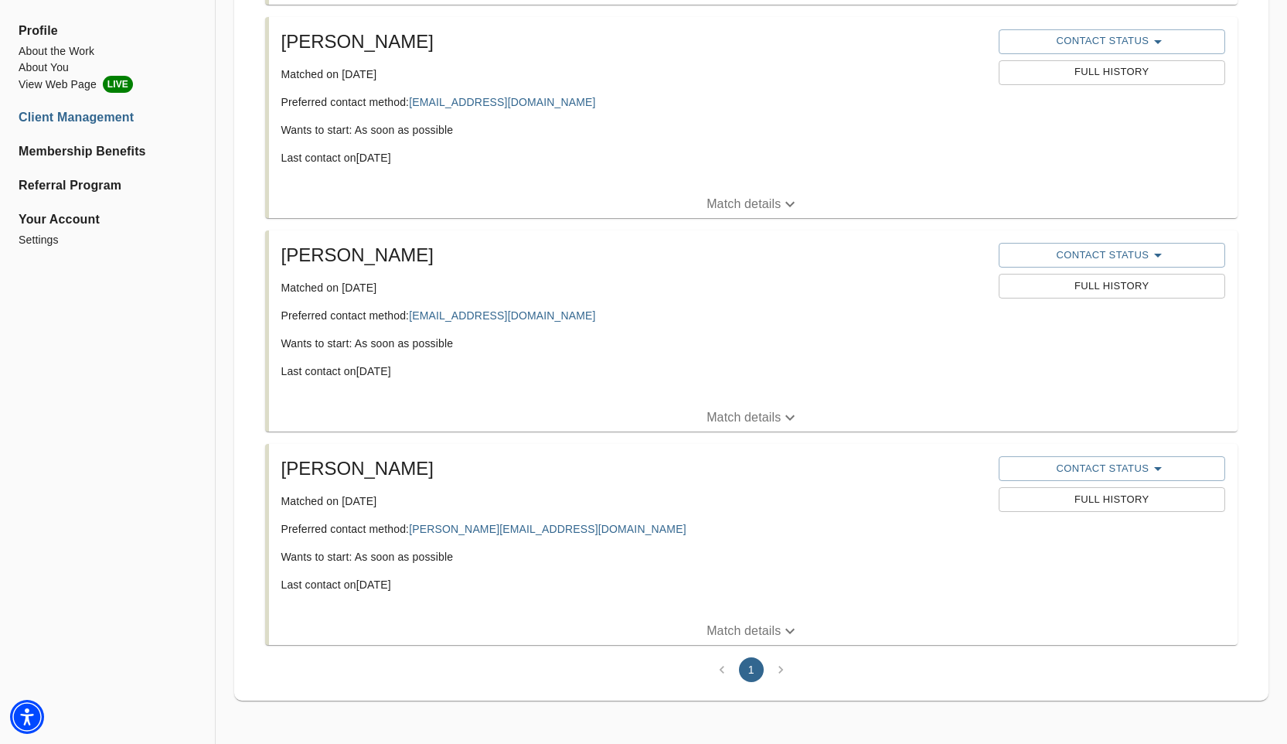
click at [1045, 497] on span "Full History" at bounding box center [1111, 500] width 211 height 18
click at [1033, 461] on span "Contact Status" at bounding box center [1111, 468] width 211 height 19
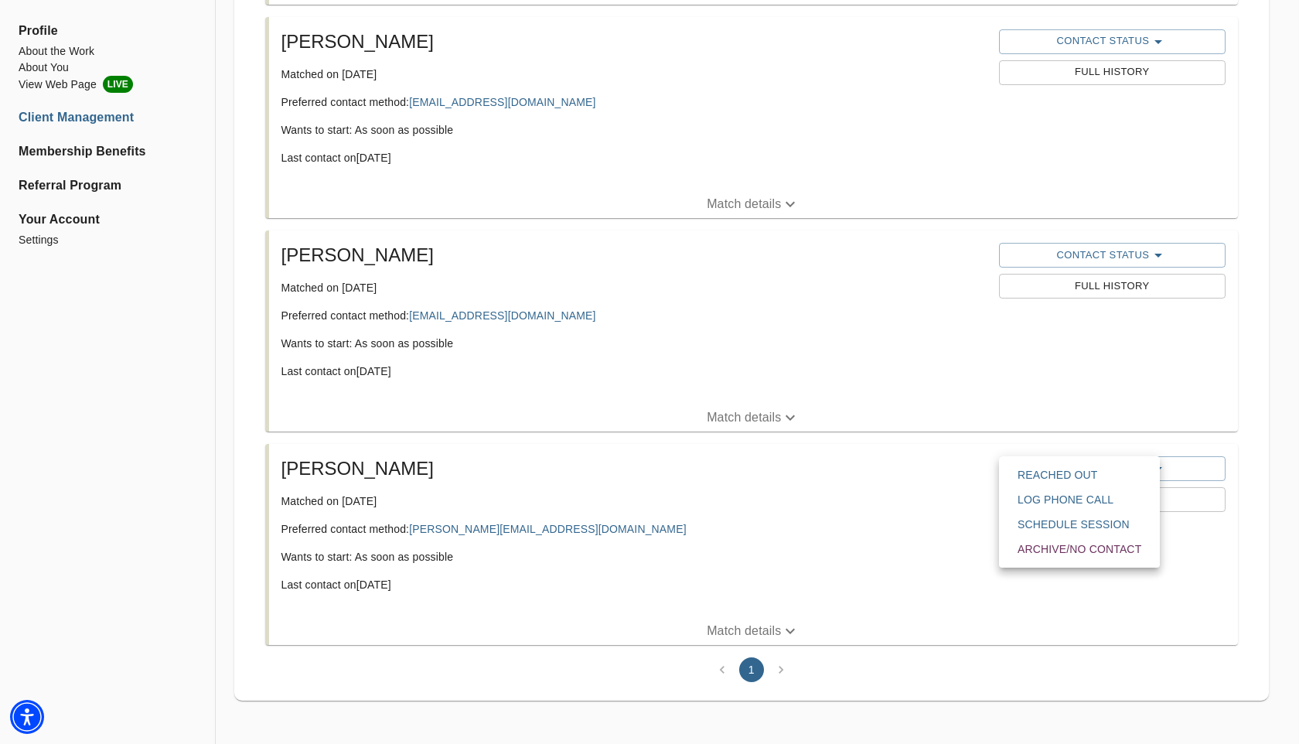
click at [1031, 554] on span "Archive/No contact" at bounding box center [1079, 548] width 124 height 15
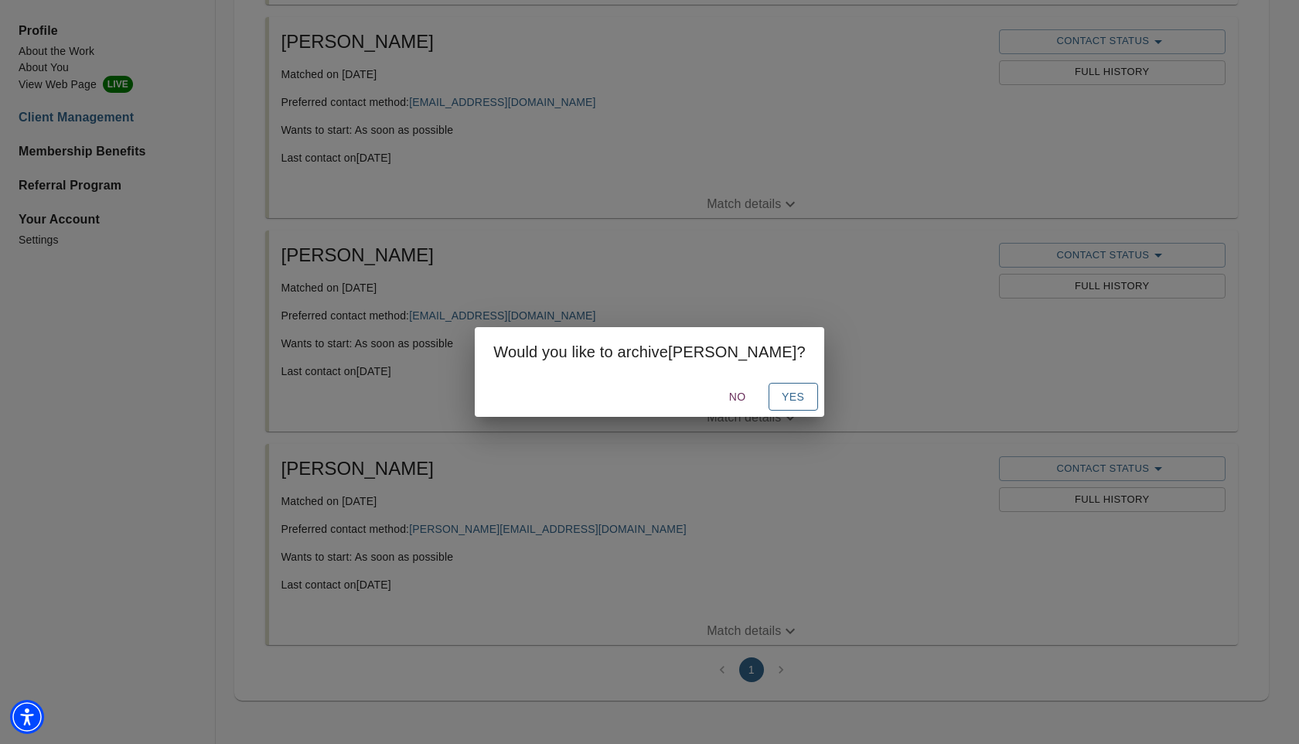
click at [781, 397] on span "Yes" at bounding box center [793, 396] width 25 height 19
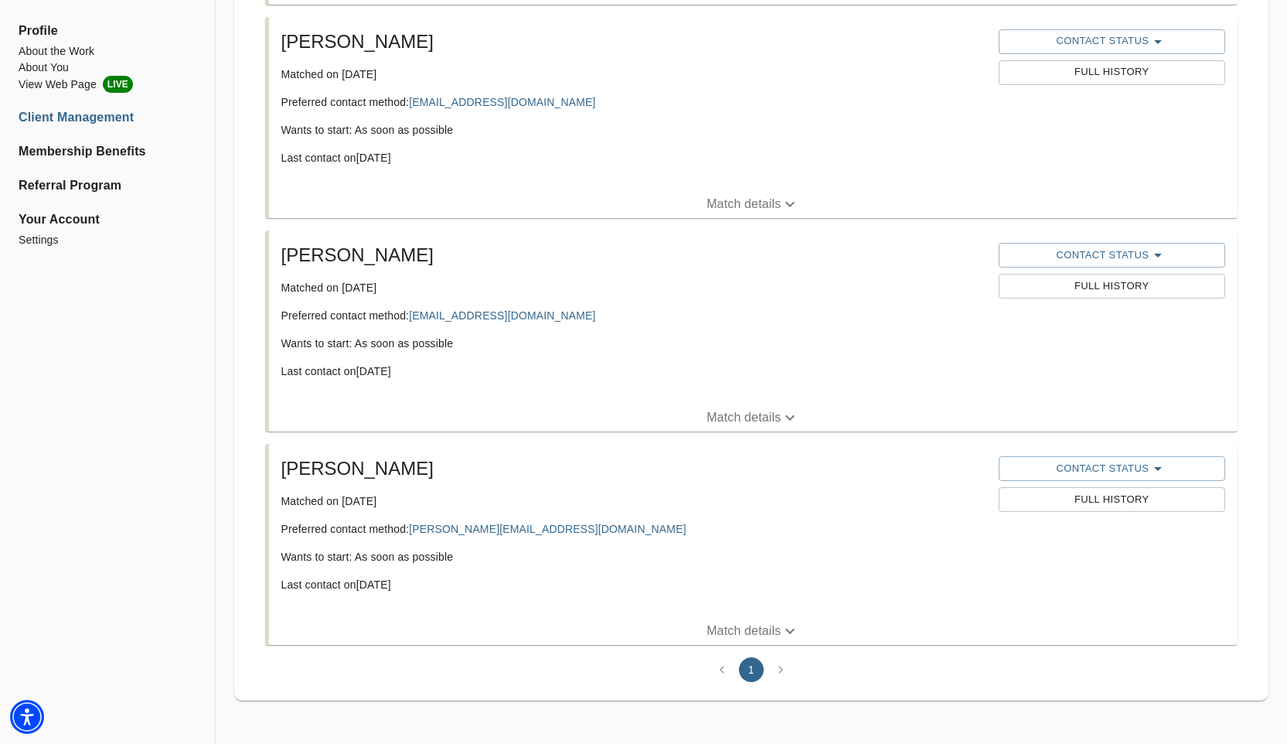
scroll to position [2104, 0]
click at [1045, 468] on span "Contact Status" at bounding box center [1111, 468] width 211 height 19
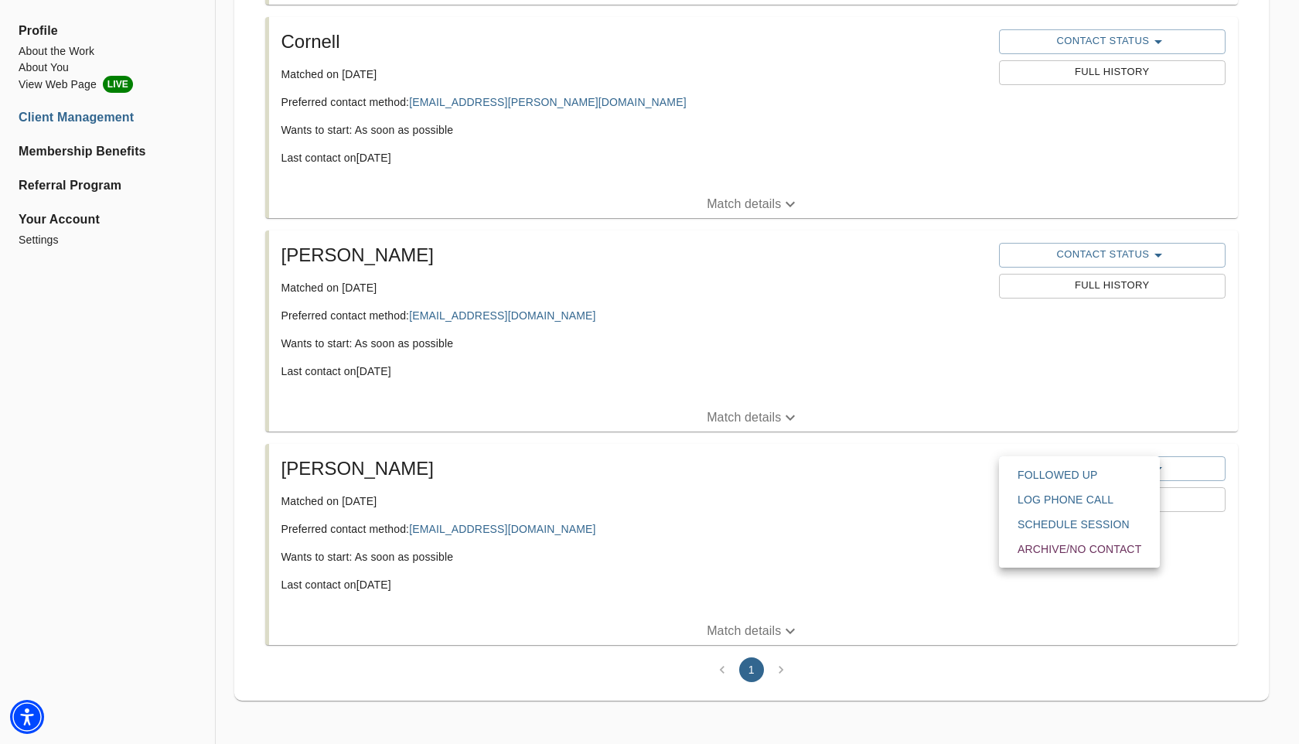
click at [1015, 553] on button "Archive/No contact" at bounding box center [1079, 548] width 148 height 25
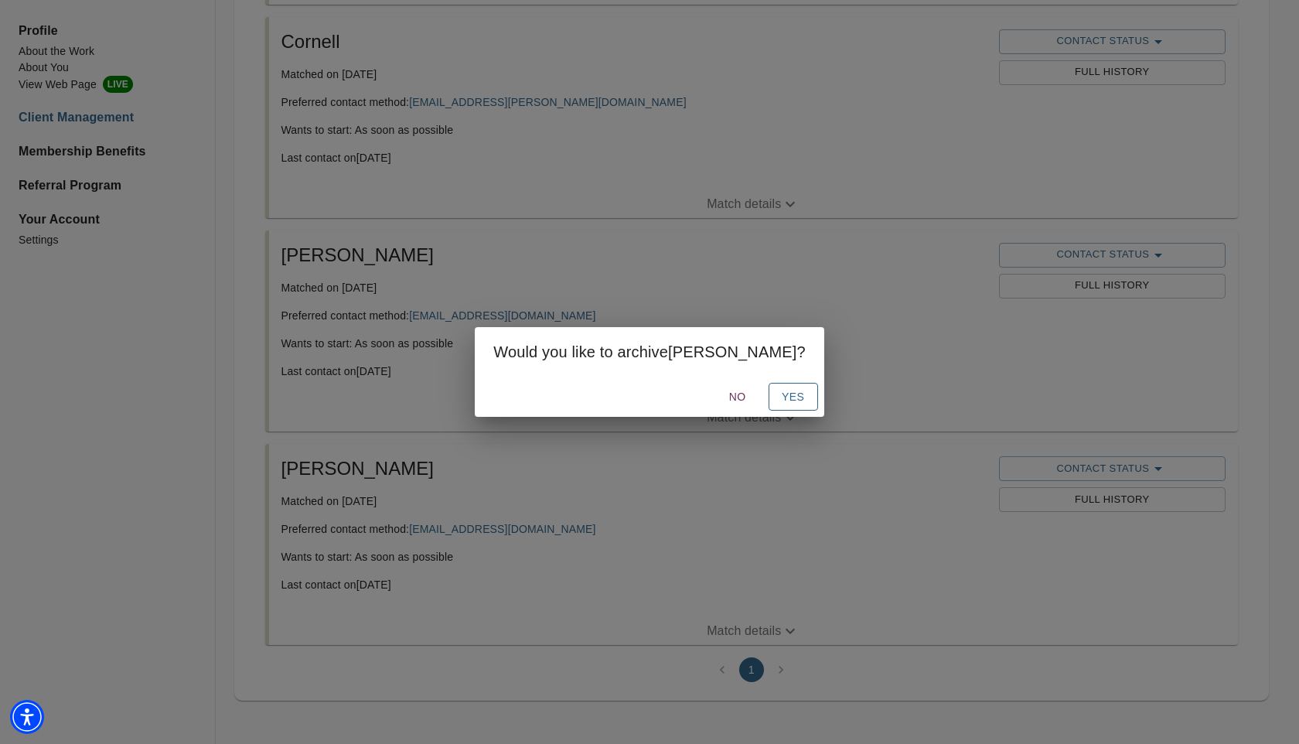
click at [781, 397] on span "Yes" at bounding box center [793, 396] width 25 height 19
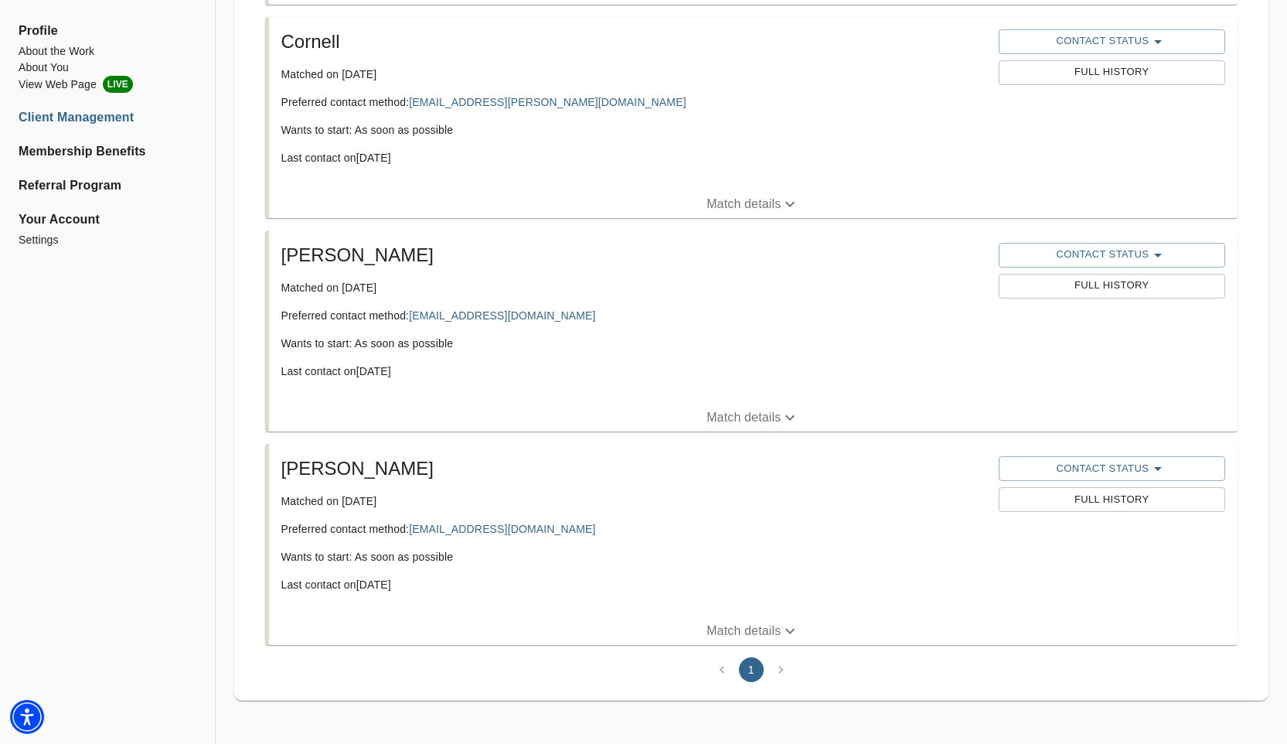
scroll to position [1891, 0]
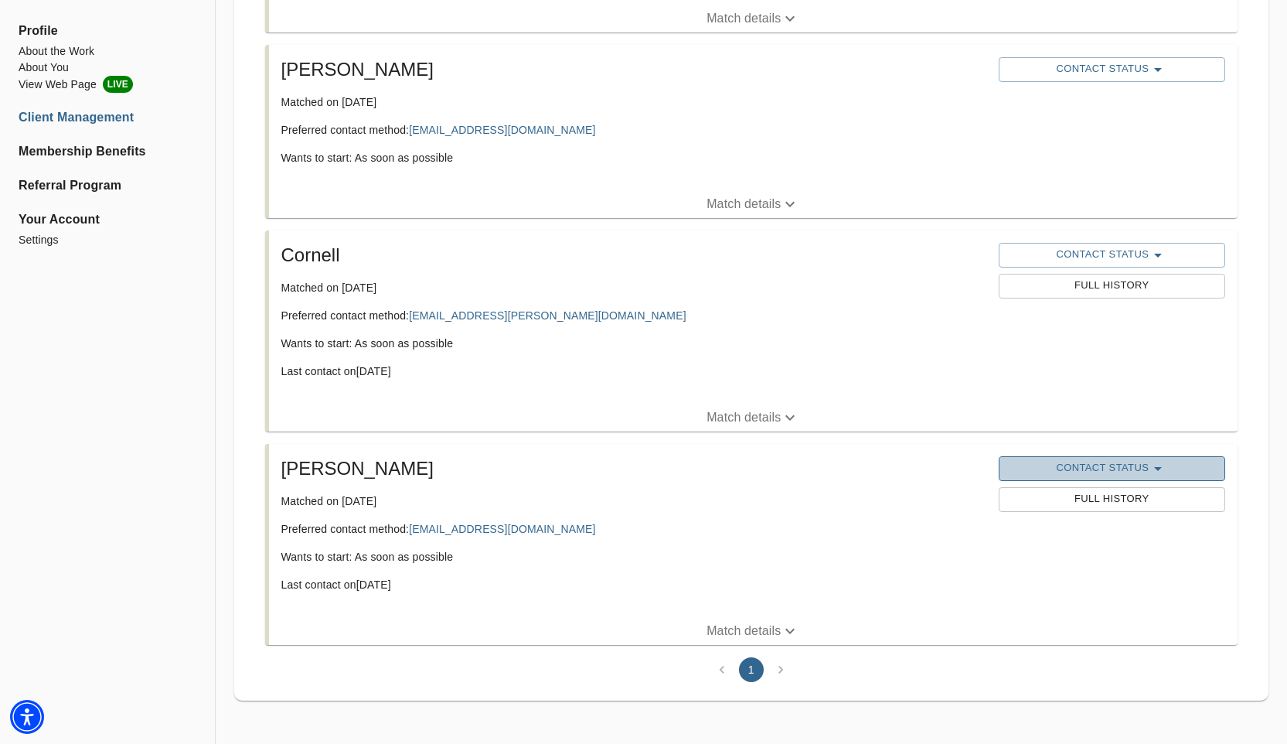
click at [1054, 461] on span "Contact Status" at bounding box center [1111, 468] width 211 height 19
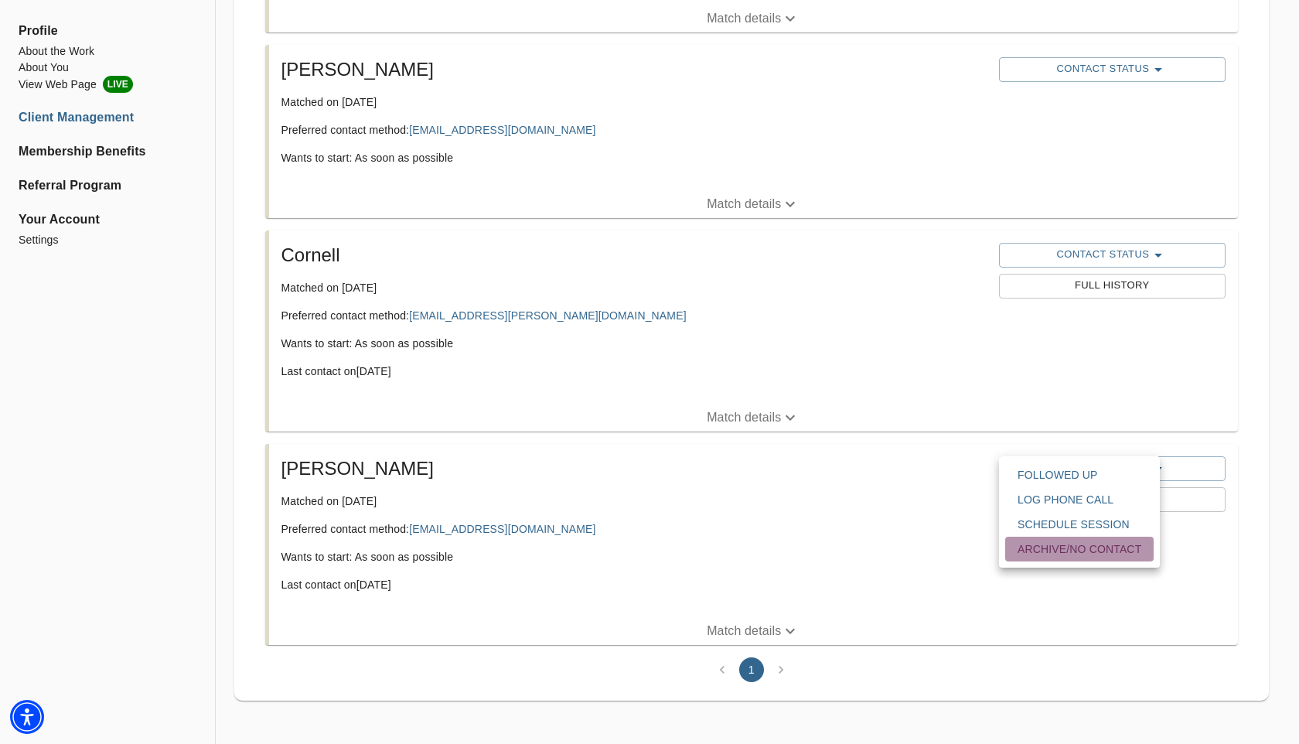
click at [1030, 558] on button "Archive/No contact" at bounding box center [1079, 548] width 148 height 25
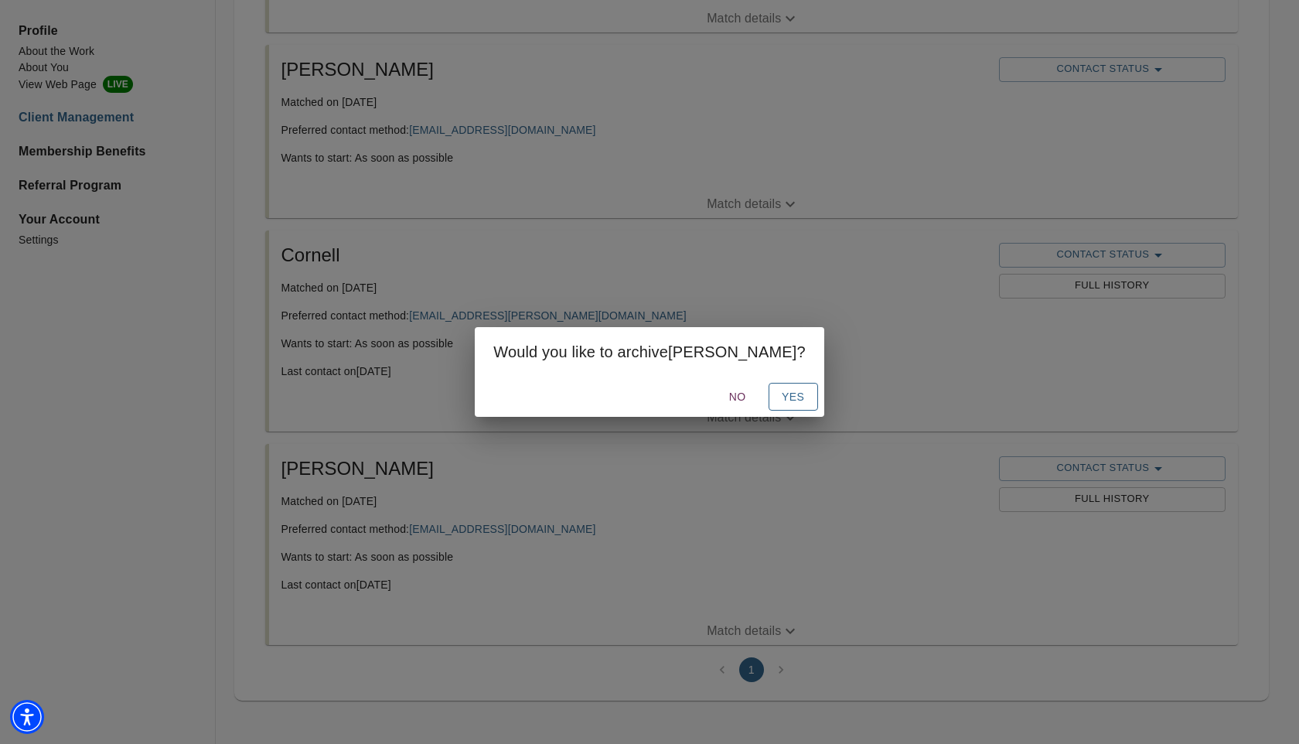
click at [781, 389] on span "Yes" at bounding box center [793, 396] width 25 height 19
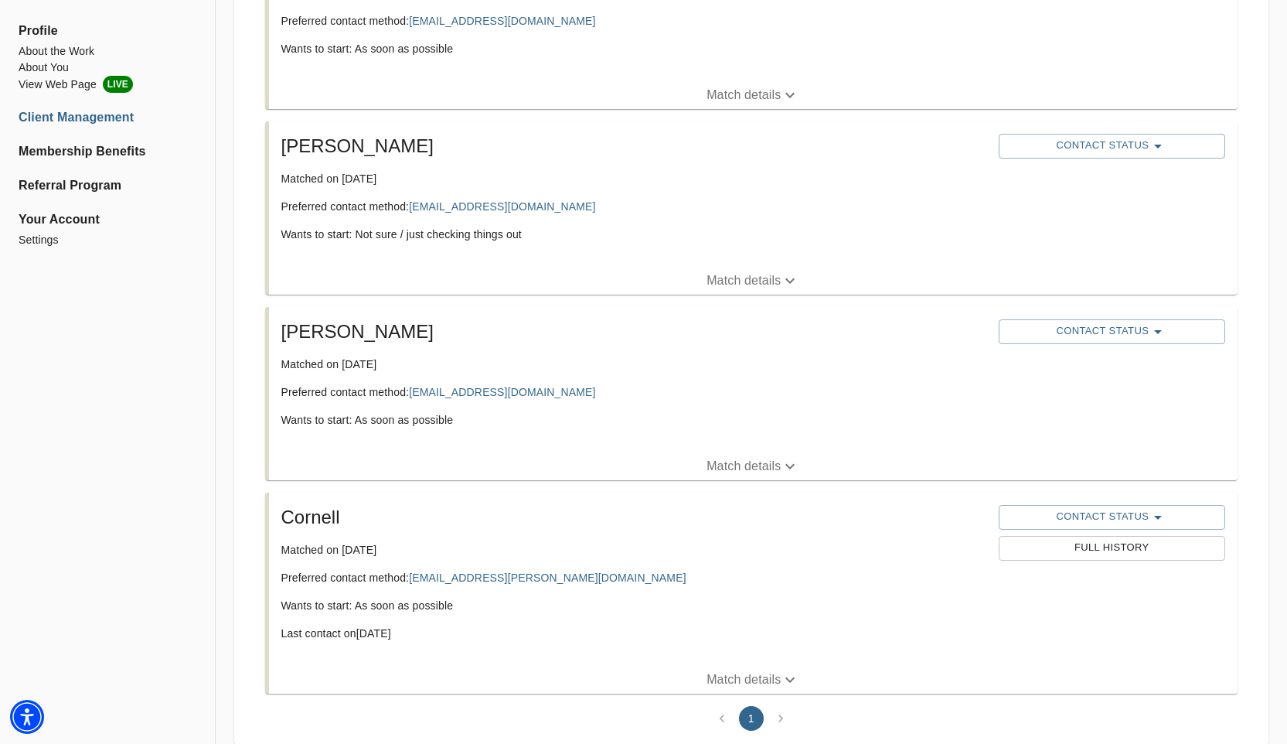
scroll to position [1626, 0]
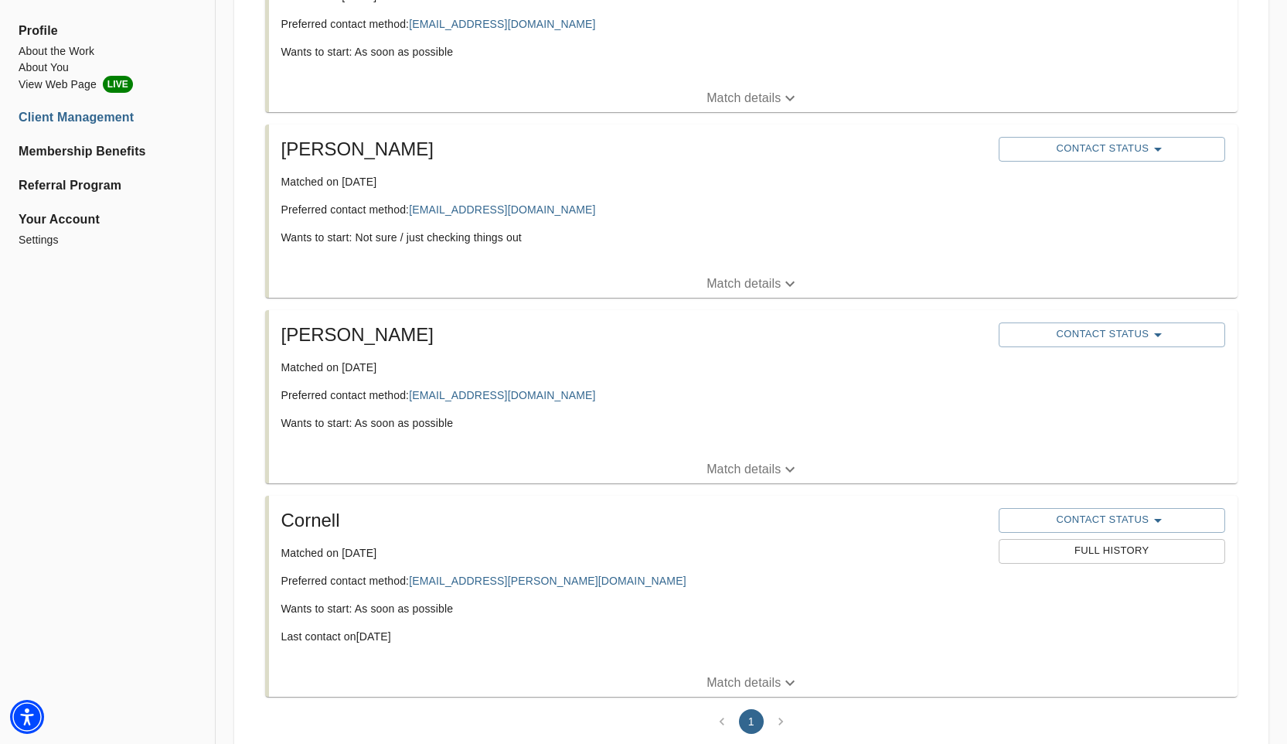
click at [733, 458] on button "Match details" at bounding box center [753, 469] width 969 height 28
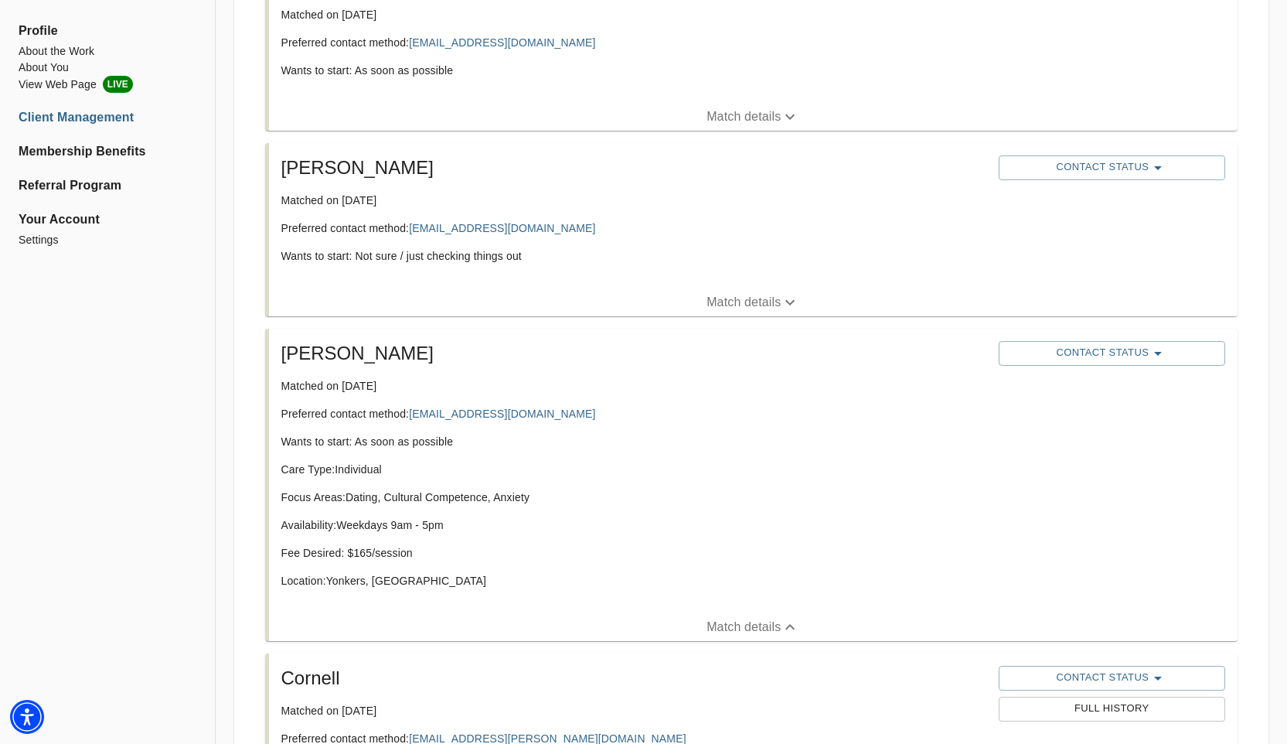
scroll to position [1584, 0]
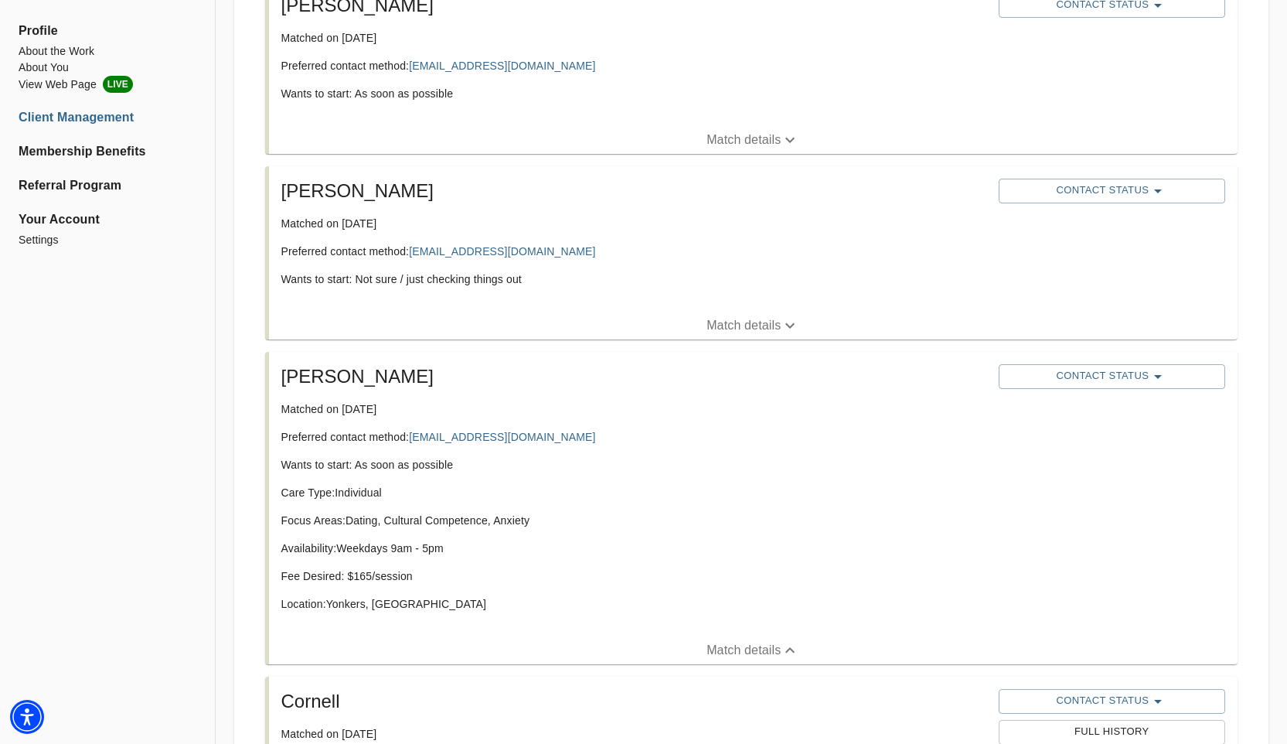
click at [724, 316] on p "Match details" at bounding box center [743, 325] width 74 height 19
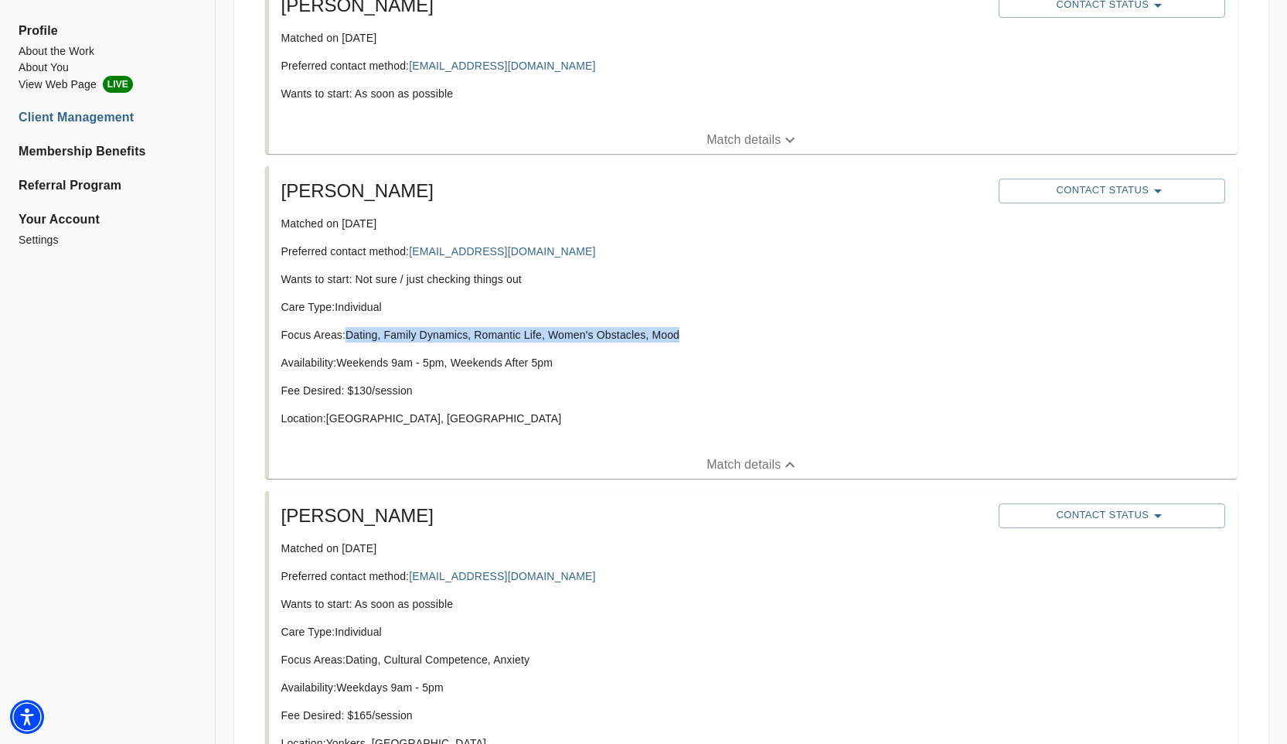
drag, startPoint x: 684, startPoint y: 336, endPoint x: 350, endPoint y: 339, distance: 333.9
click at [350, 339] on p "Focus Areas: Dating, Family Dynamics, Romantic Life, Women's Obstacles, Mood" at bounding box center [633, 334] width 705 height 15
copy p "Dating, Family Dynamics, Romantic Life, Women's Obstacles, Mood"
copy link "[EMAIL_ADDRESS][DOMAIN_NAME]"
click at [686, 318] on div "Care Type: Individual Focus Areas: Dating, Family Dynamics, Romantic Life, Wome…" at bounding box center [633, 368] width 705 height 139
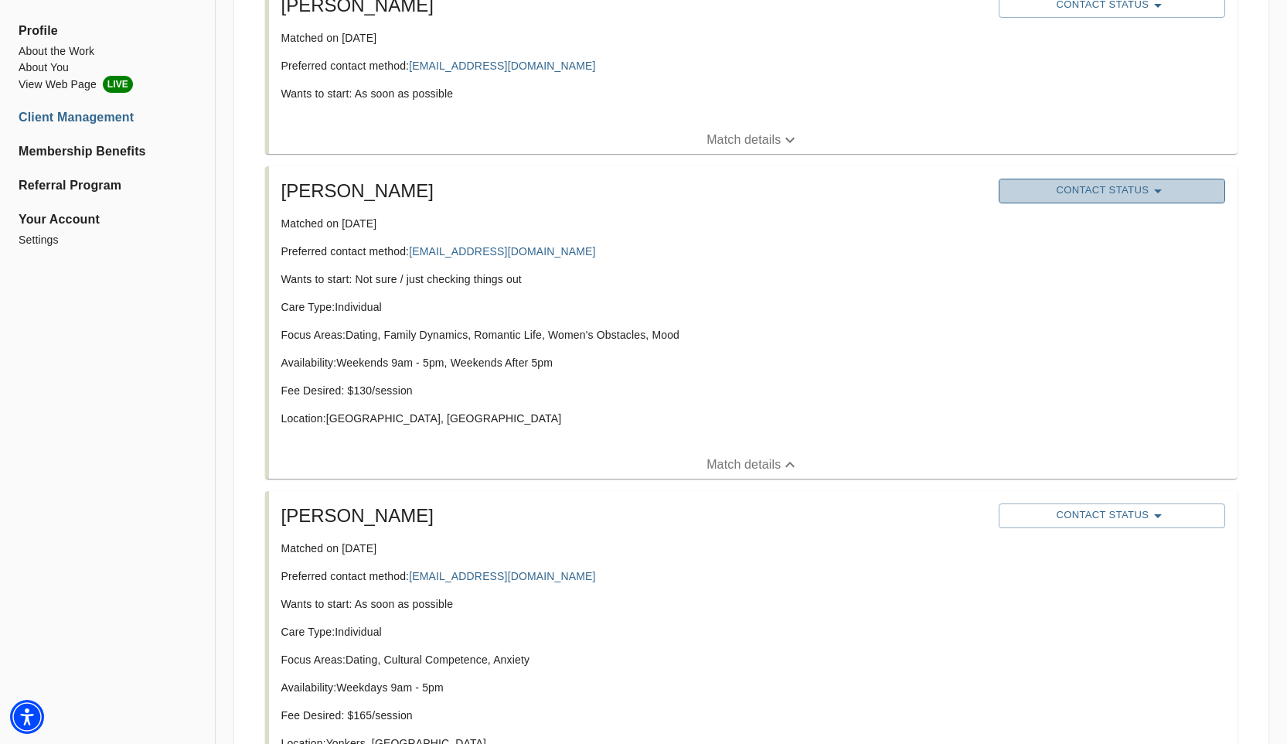
click at [1043, 190] on span "Contact Status" at bounding box center [1111, 191] width 211 height 19
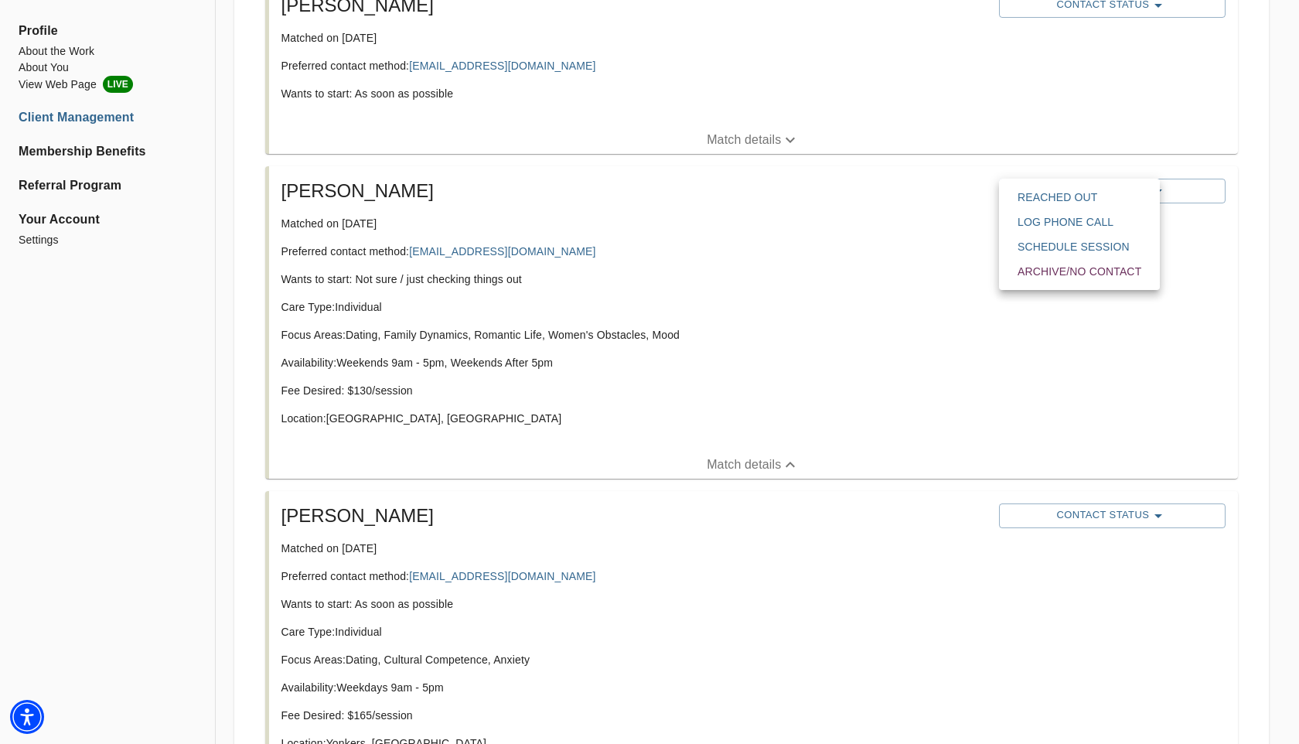
click at [1030, 197] on span "Reached Out" at bounding box center [1079, 196] width 124 height 15
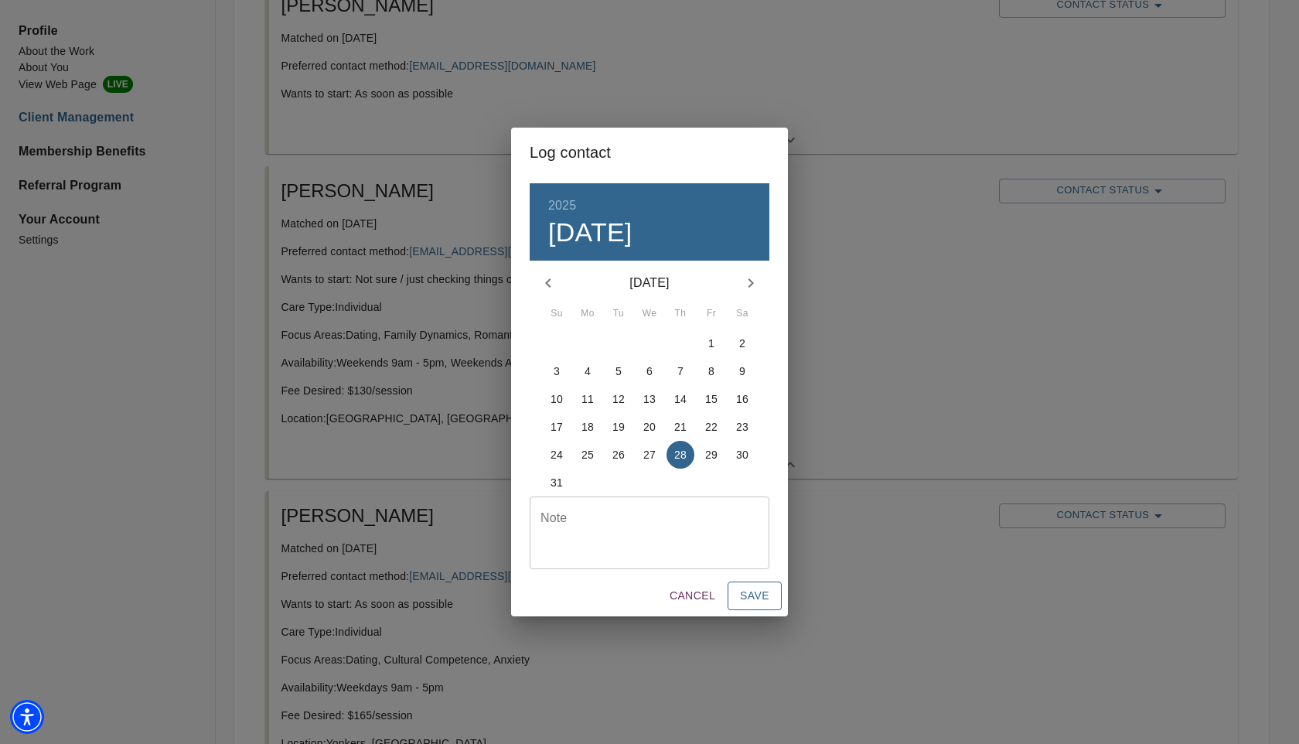
click at [755, 595] on span "Save" at bounding box center [754, 595] width 29 height 19
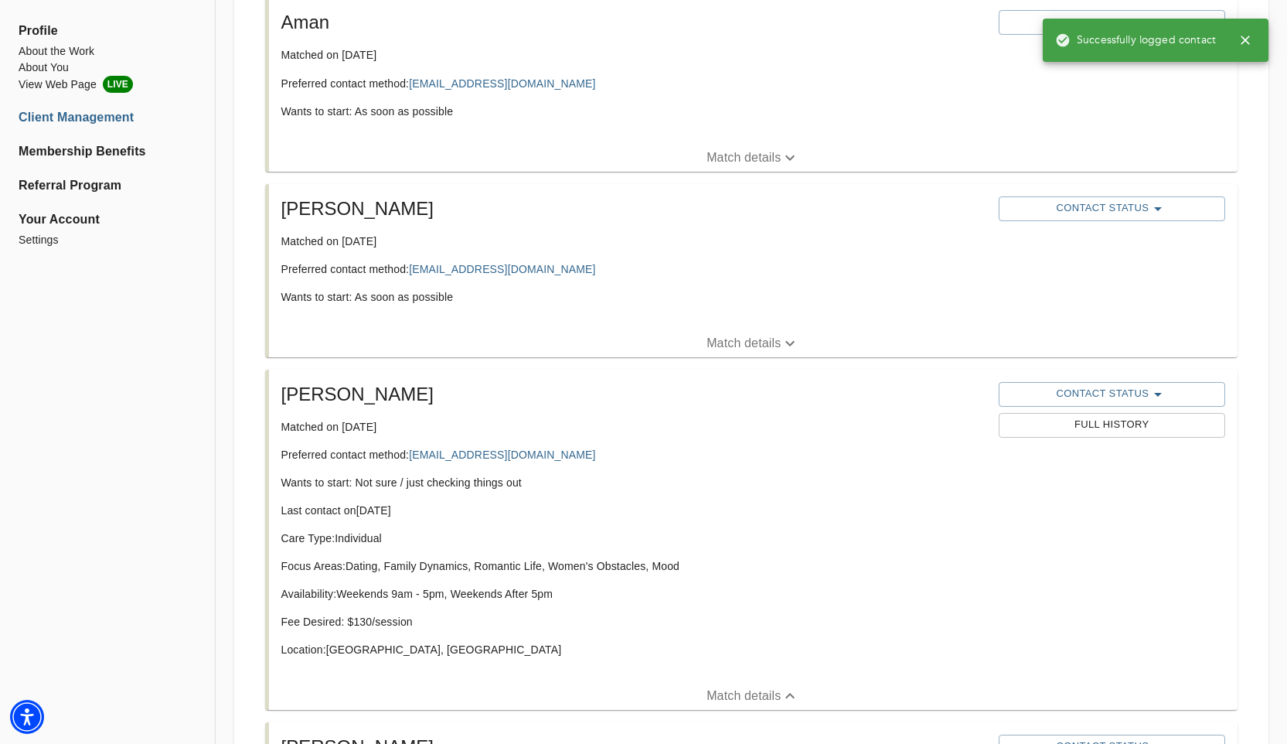
scroll to position [1380, 0]
click at [744, 339] on p "Match details" at bounding box center [743, 344] width 74 height 19
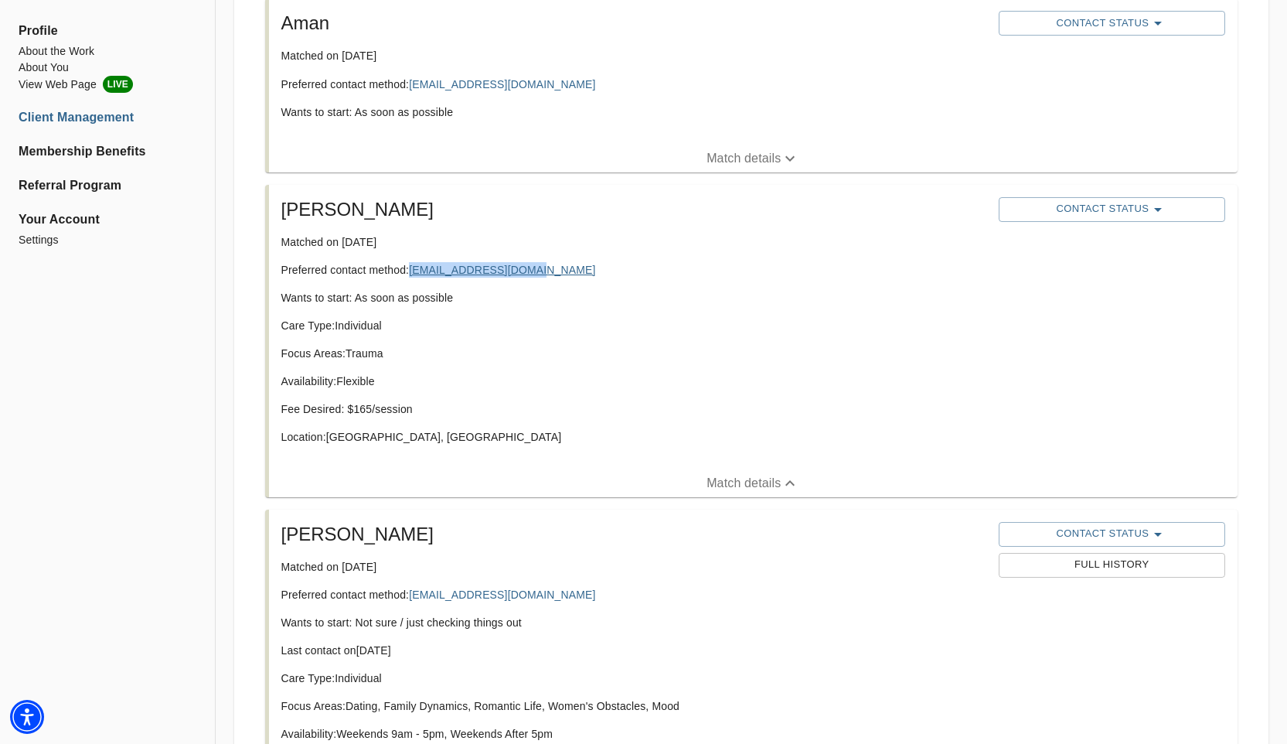
copy link "[EMAIL_ADDRESS][DOMAIN_NAME]"
click at [669, 254] on div "[PERSON_NAME] Matched on [DATE] Preferred contact method: [EMAIL_ADDRESS][DOMAI…" at bounding box center [633, 327] width 717 height 272
click at [1124, 194] on div "Contact Status" at bounding box center [1112, 209] width 233 height 31
click at [1112, 208] on span "Contact Status" at bounding box center [1111, 209] width 211 height 19
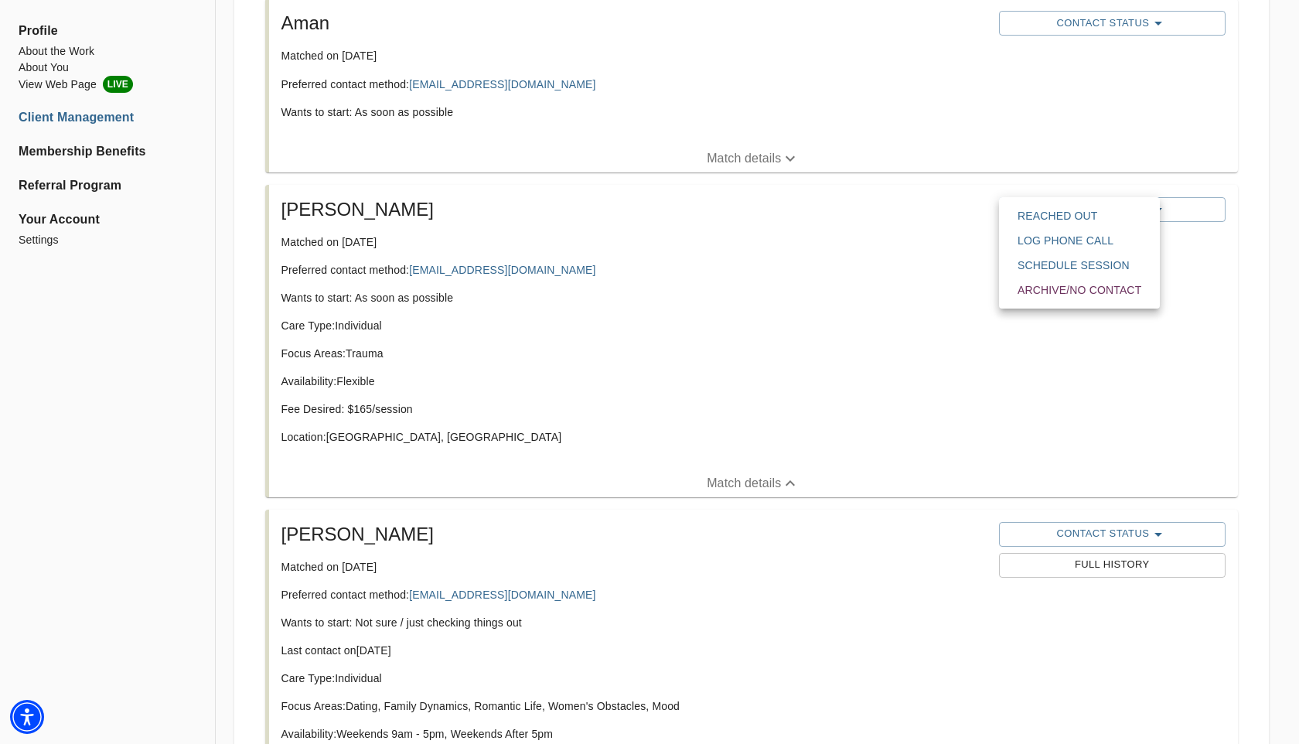
click at [1029, 218] on span "Reached Out" at bounding box center [1079, 215] width 124 height 15
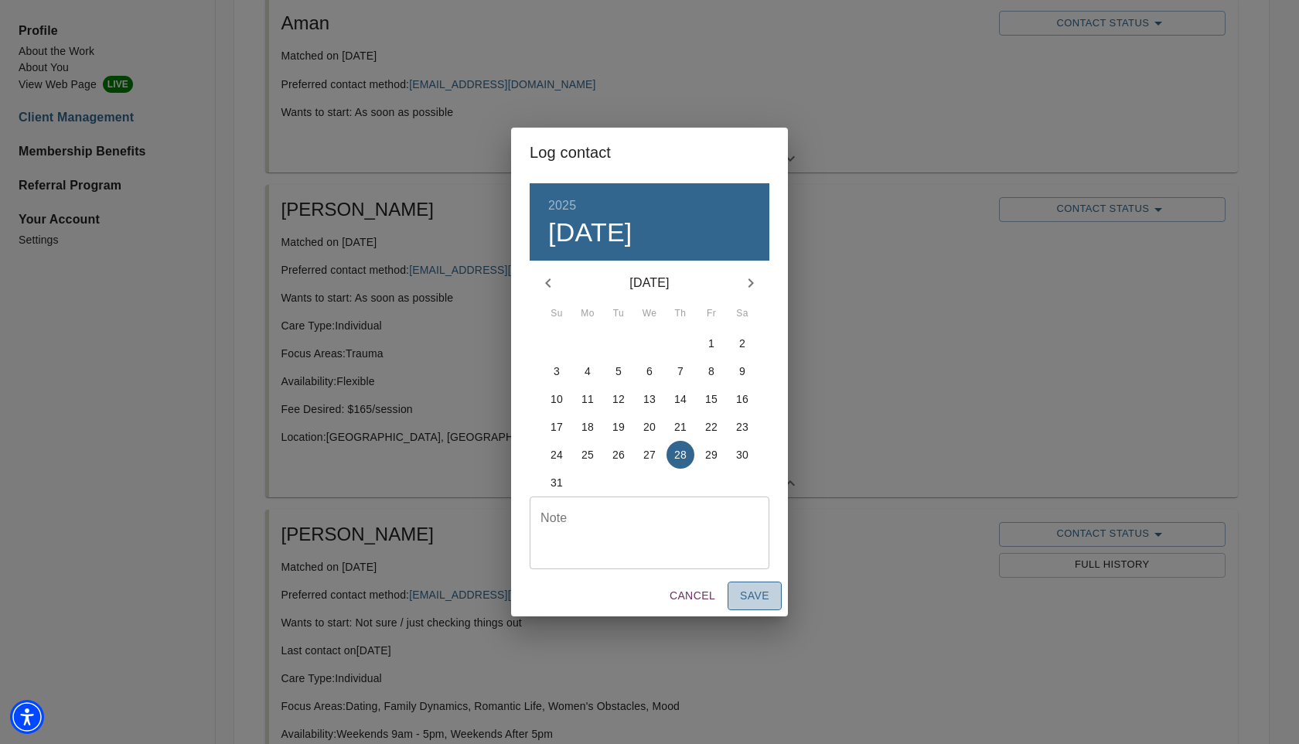
click at [740, 595] on span "Save" at bounding box center [754, 595] width 29 height 19
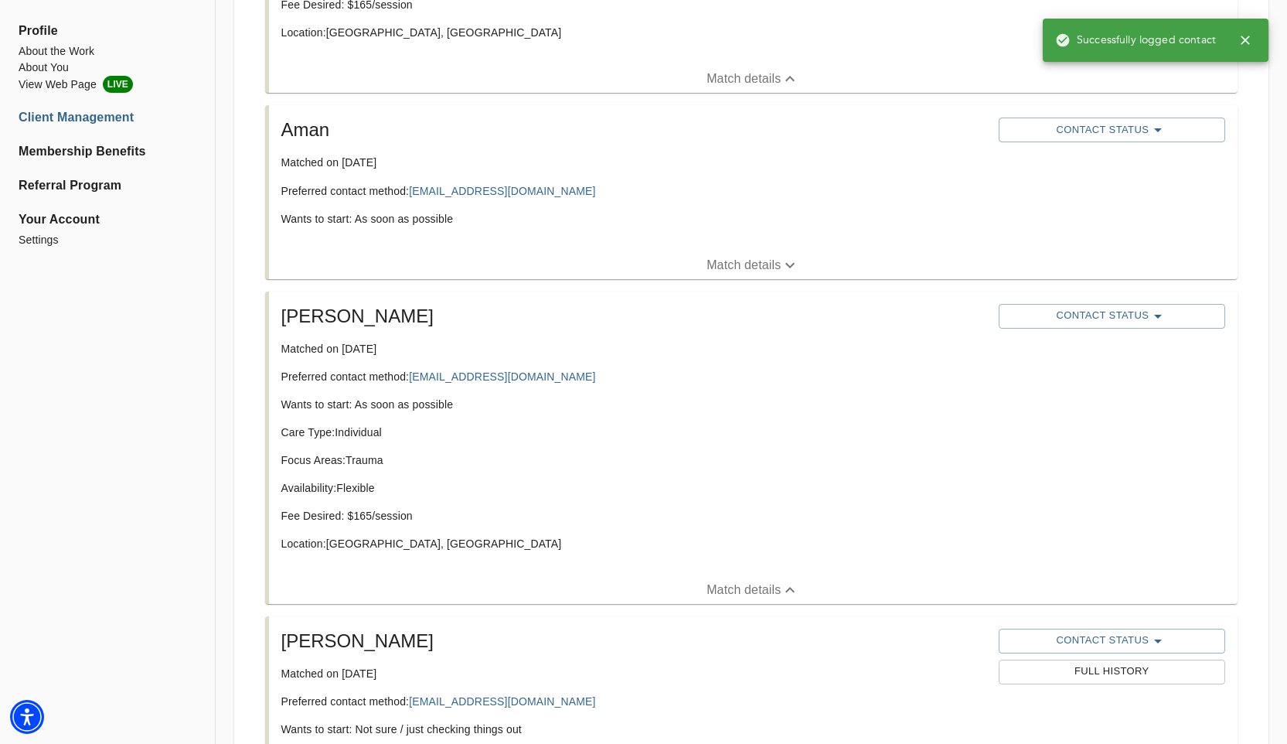
scroll to position [1208, 0]
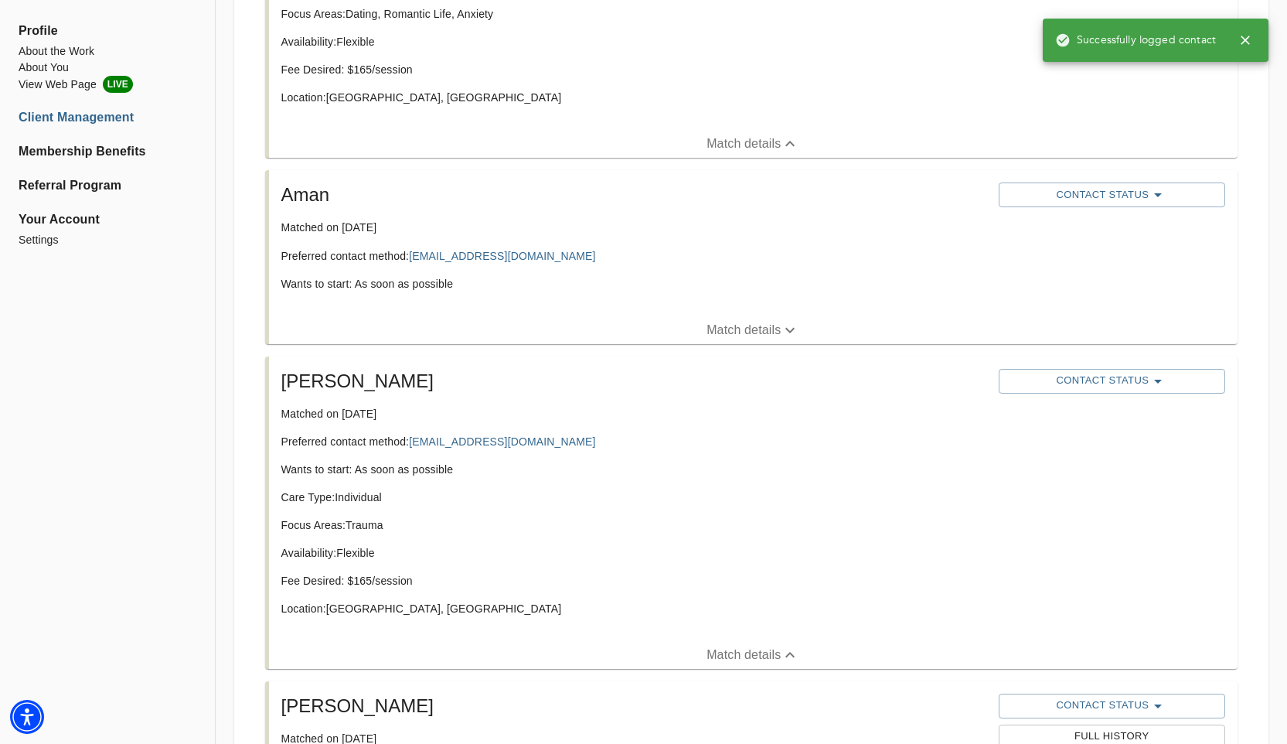
click at [753, 332] on p "Match details" at bounding box center [743, 330] width 74 height 19
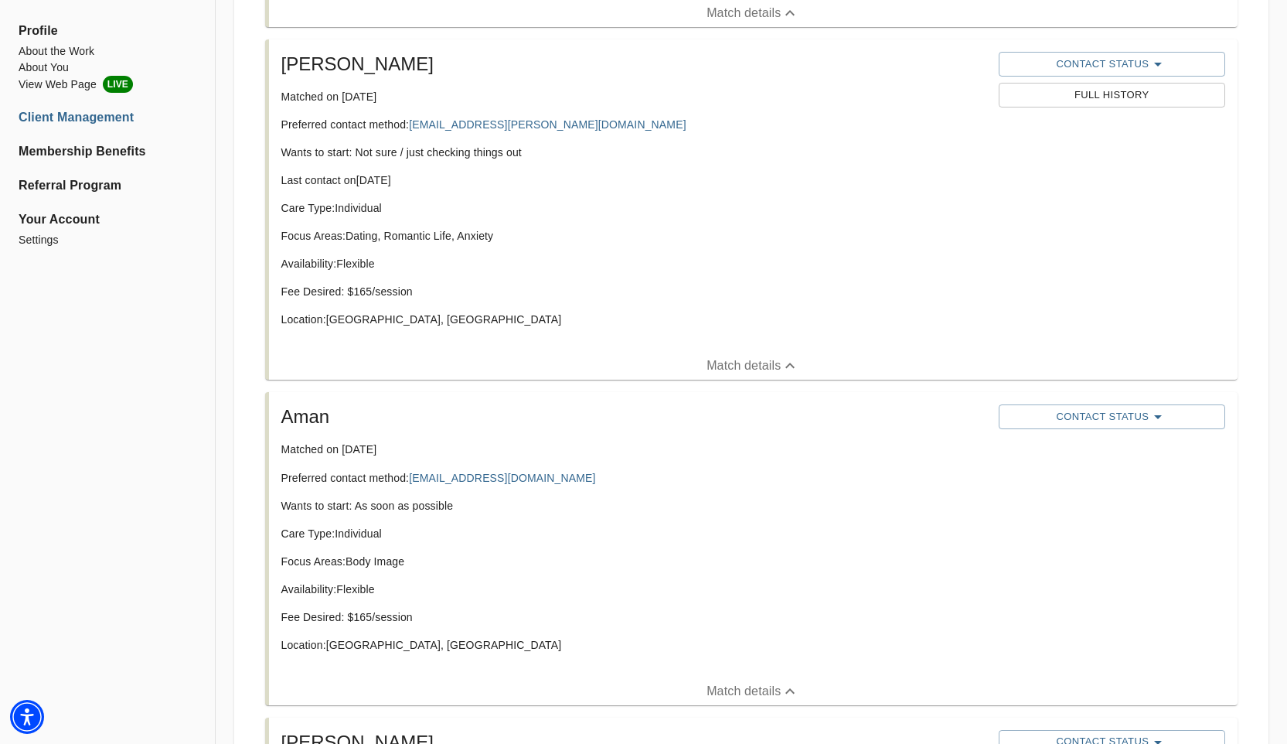
scroll to position [987, 0]
click at [673, 199] on p "Care Type: Individual" at bounding box center [633, 206] width 705 height 15
copy link "[EMAIL_ADDRESS][DOMAIN_NAME]"
click at [676, 339] on div "Care Type: Individual Focus Areas: Dating, Romantic Life, Anxiety Availability:…" at bounding box center [633, 268] width 705 height 139
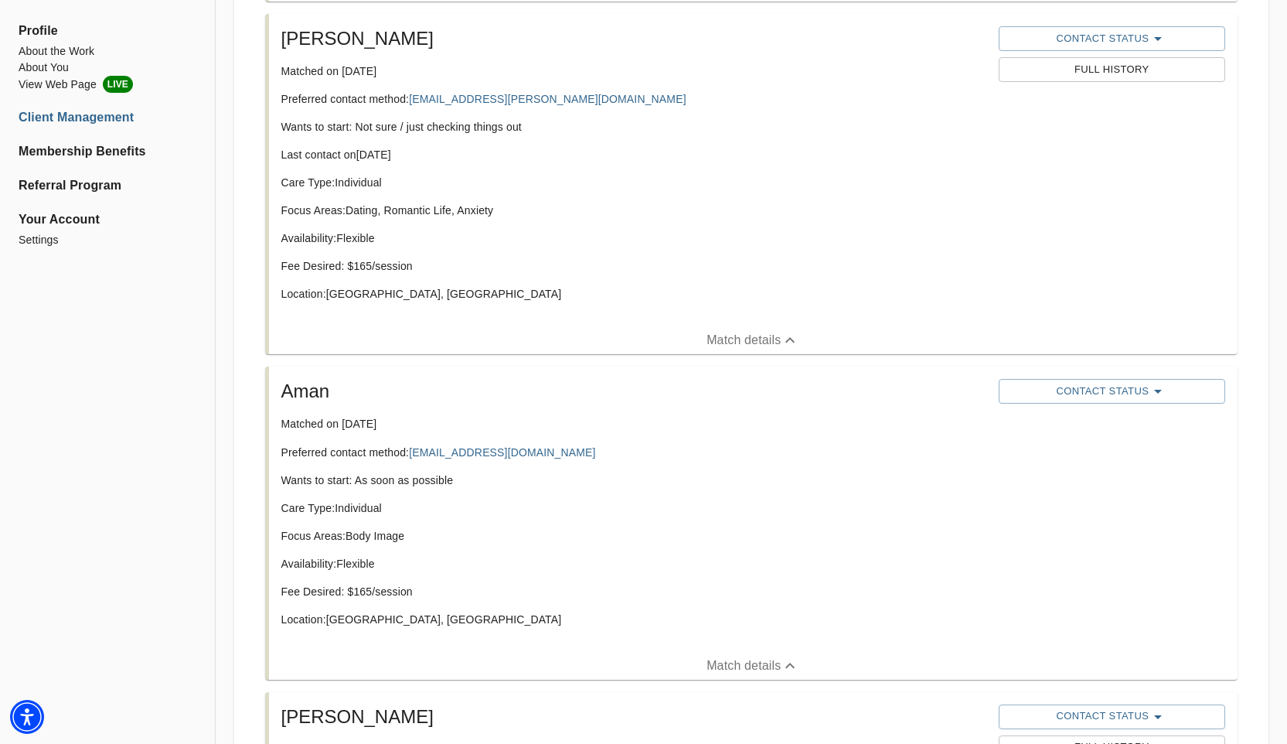
click at [1047, 397] on span "Contact Status" at bounding box center [1111, 391] width 211 height 19
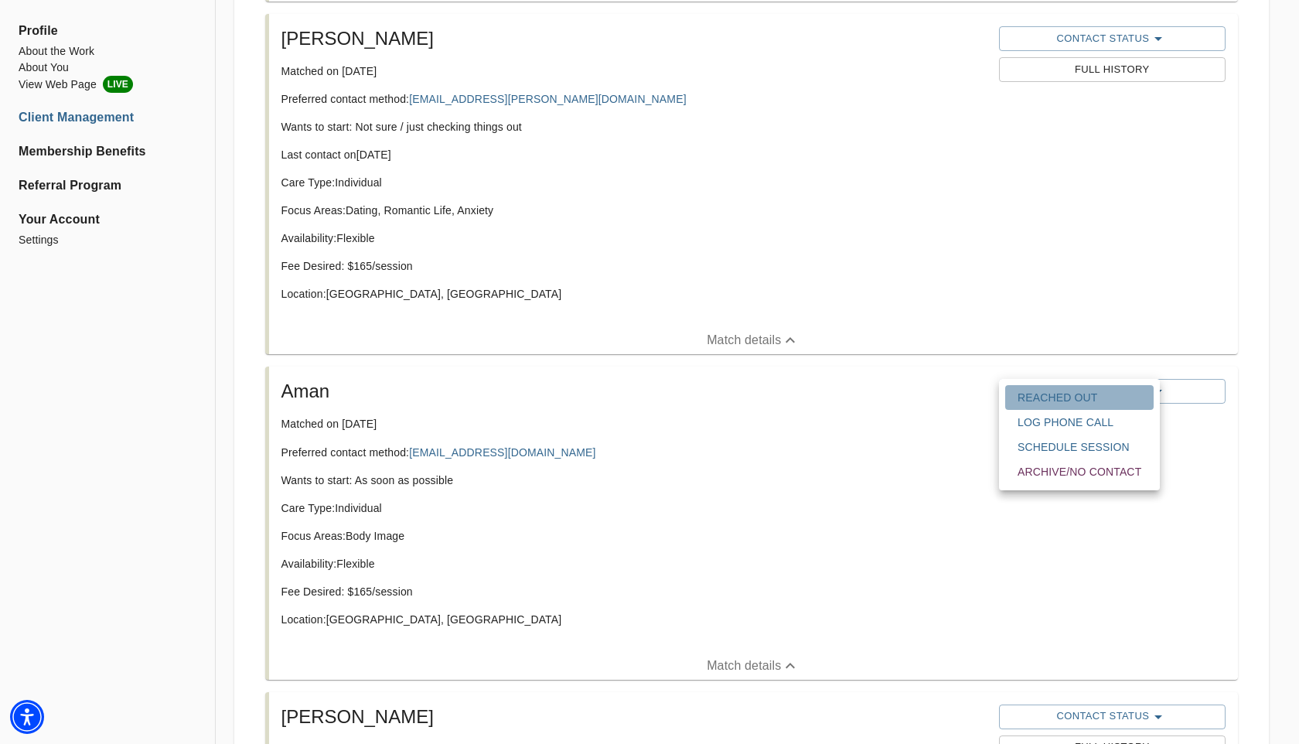
click at [1052, 399] on span "Reached Out" at bounding box center [1079, 397] width 124 height 15
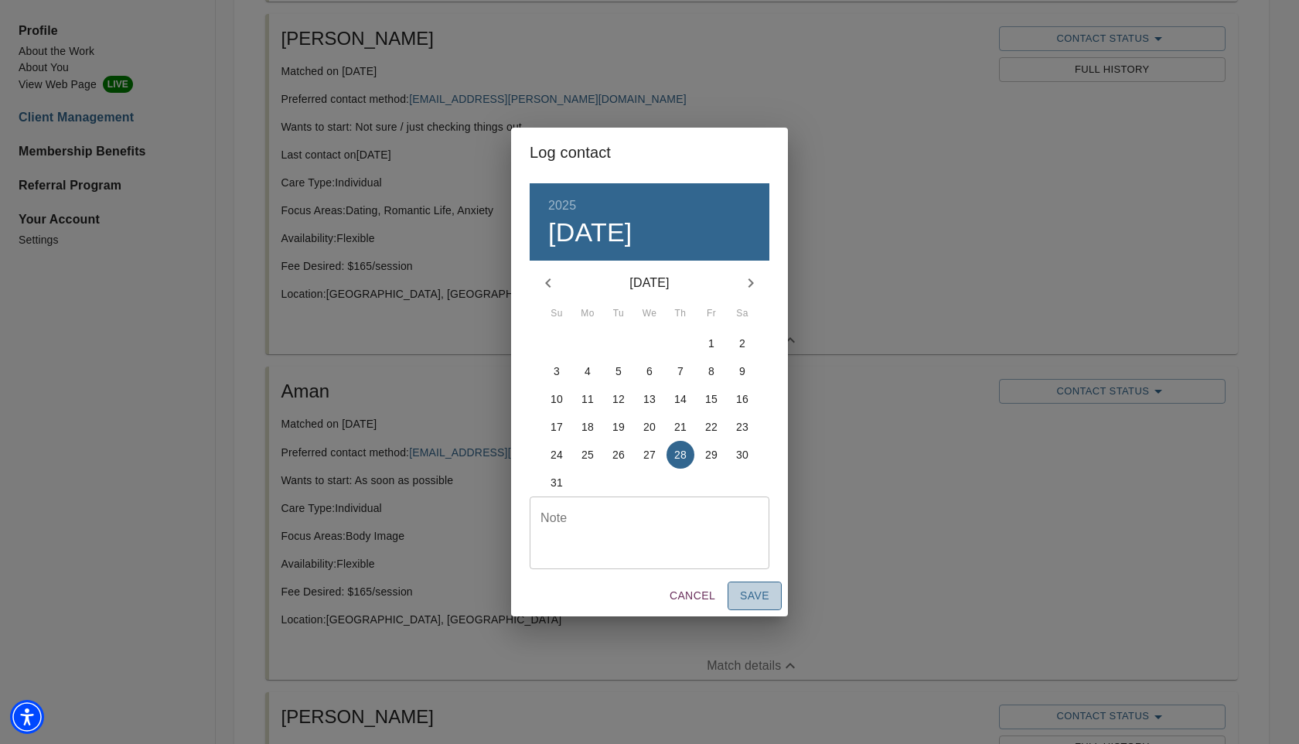
click at [754, 599] on span "Save" at bounding box center [754, 595] width 29 height 19
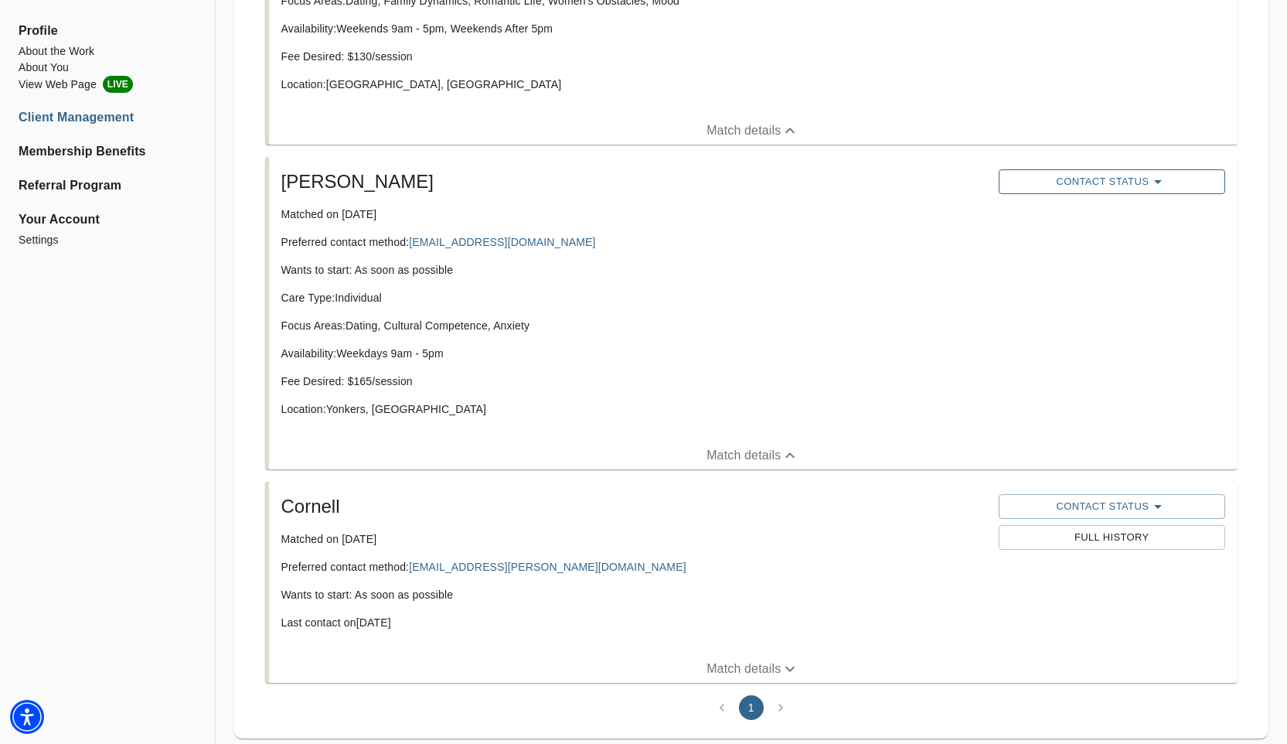
scroll to position [2266, 0]
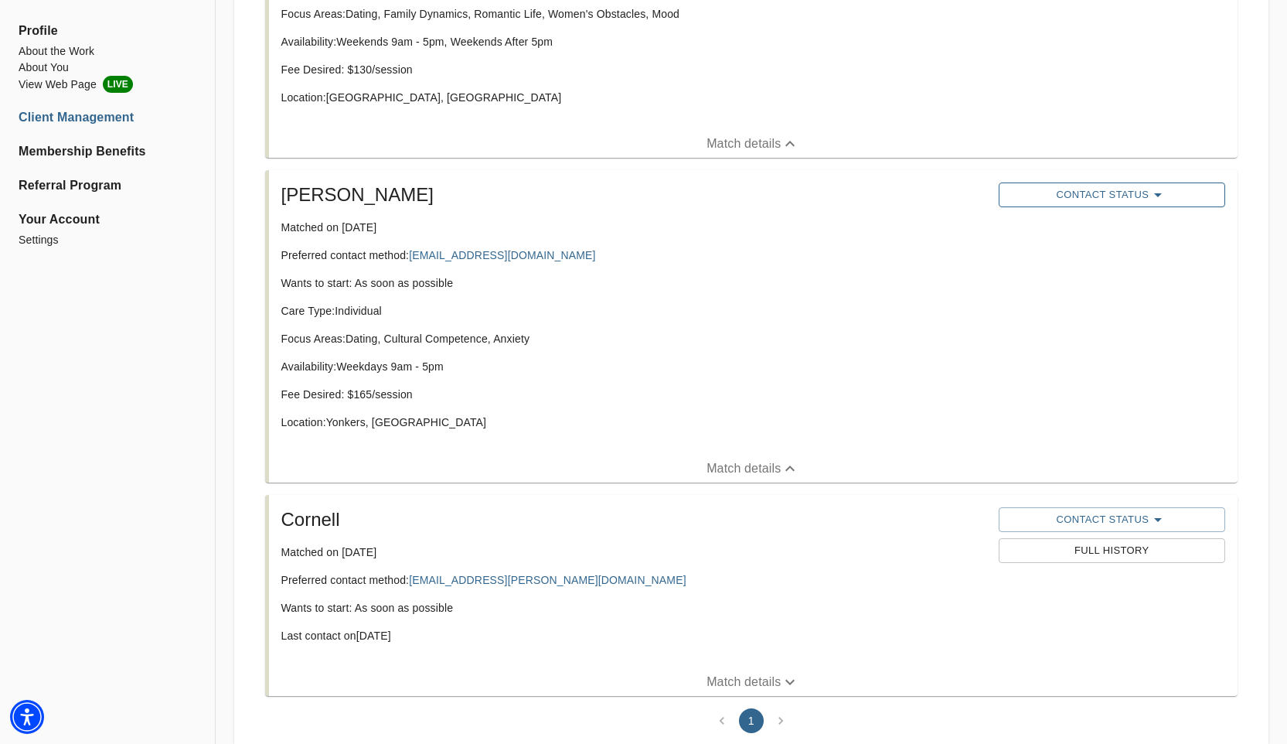
click at [1024, 194] on span "Contact Status" at bounding box center [1111, 195] width 211 height 19
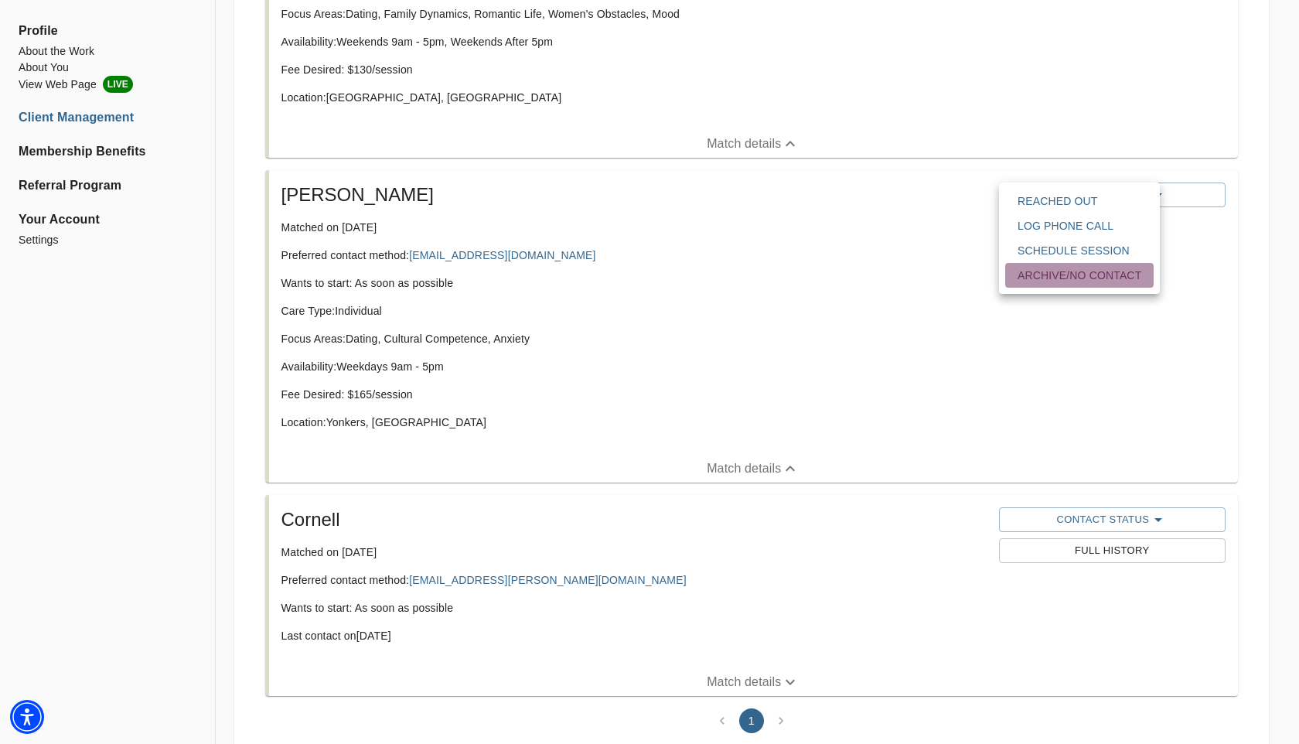
click at [1061, 281] on span "Archive/No contact" at bounding box center [1079, 274] width 124 height 15
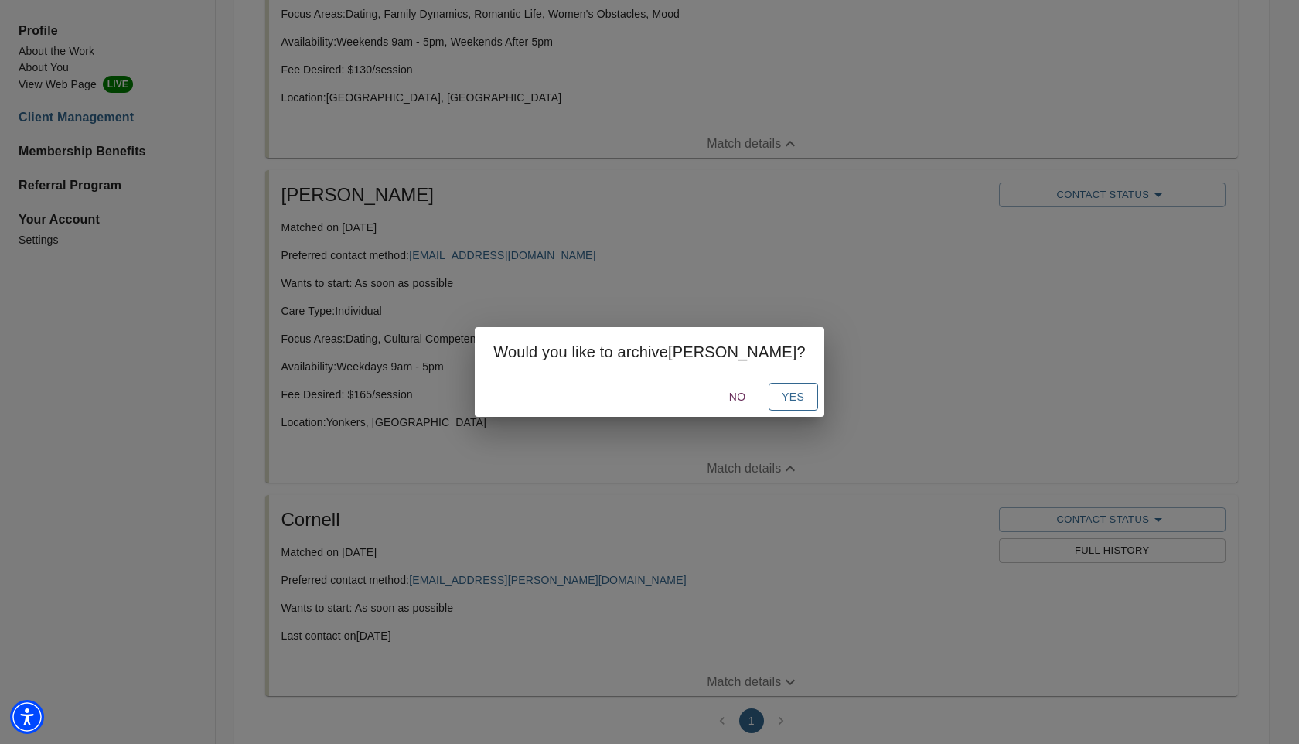
click at [781, 397] on span "Yes" at bounding box center [793, 396] width 25 height 19
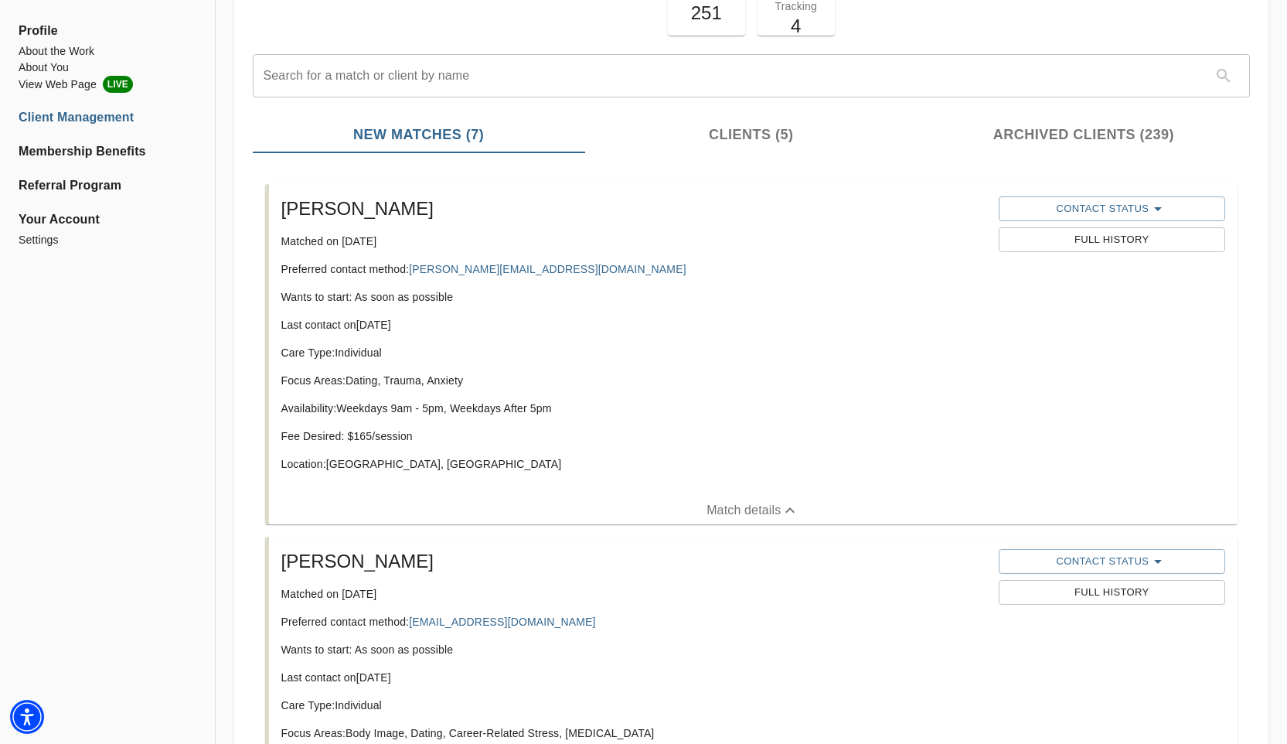
scroll to position [0, 0]
